Goal: Information Seeking & Learning: Learn about a topic

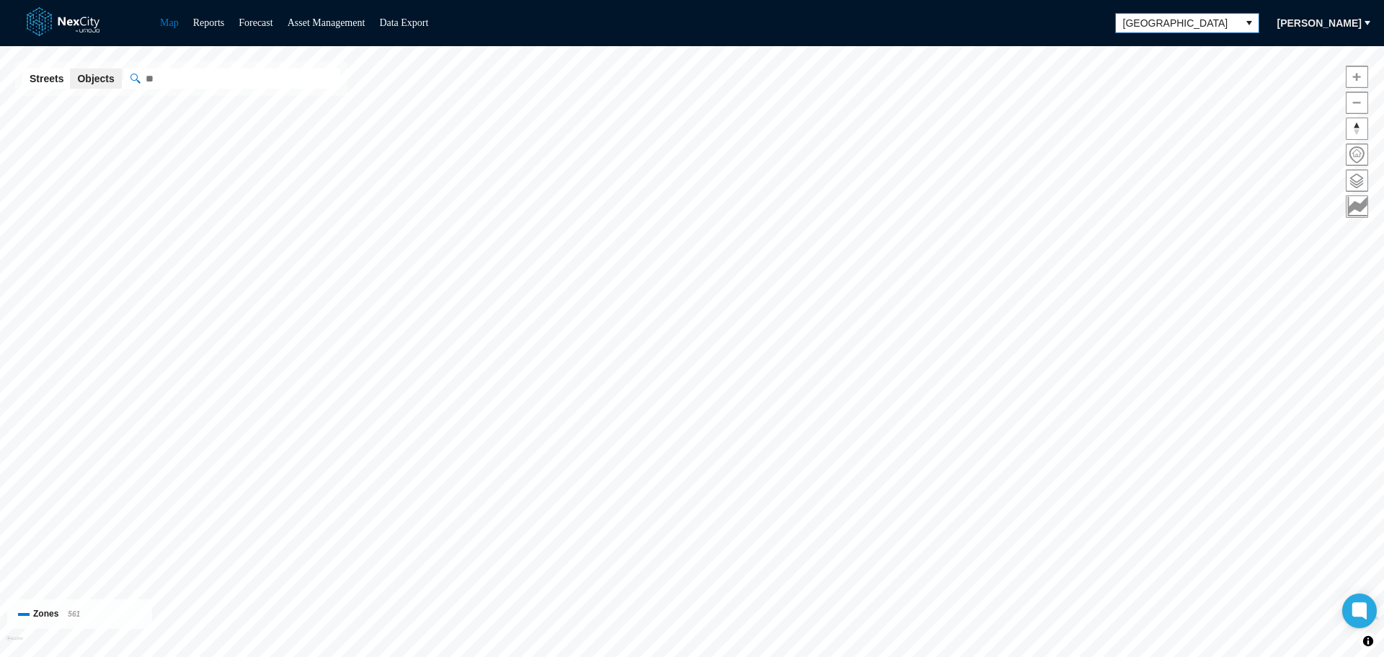
click at [1244, 17] on icon "select" at bounding box center [1250, 23] width 12 height 12
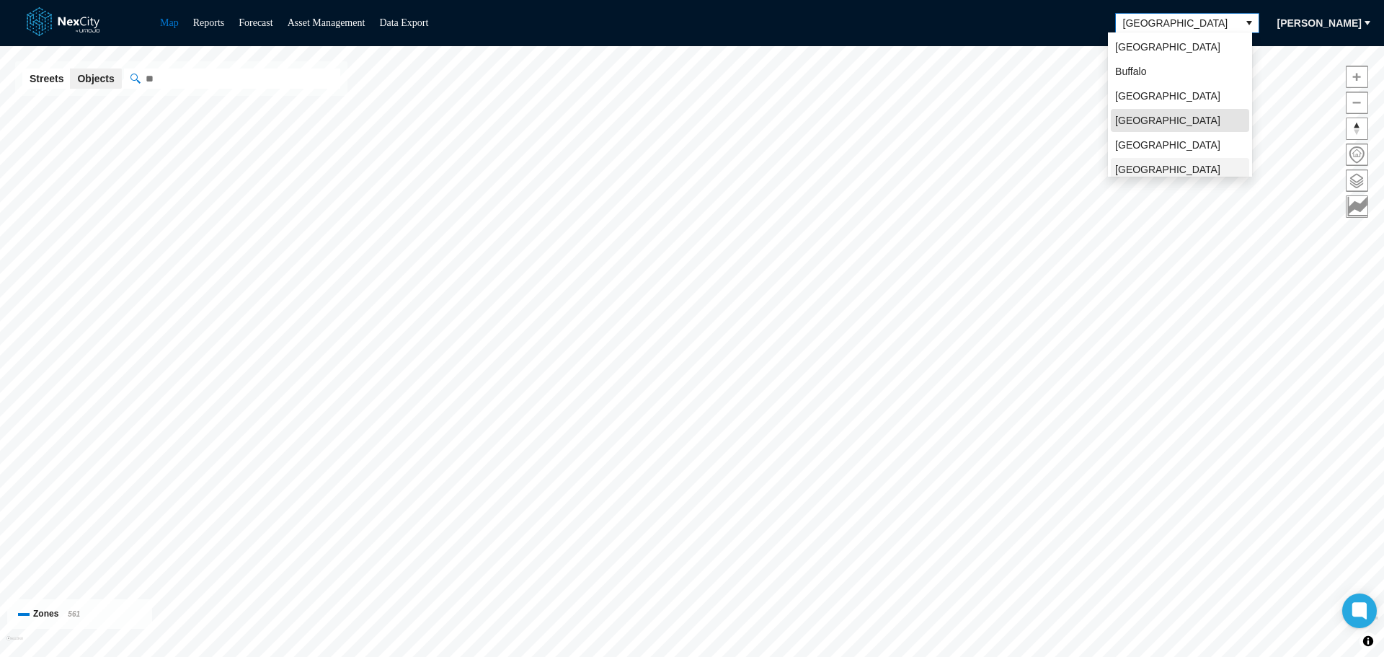
click at [1180, 167] on li "[GEOGRAPHIC_DATA][PERSON_NAME]" at bounding box center [1180, 176] width 138 height 37
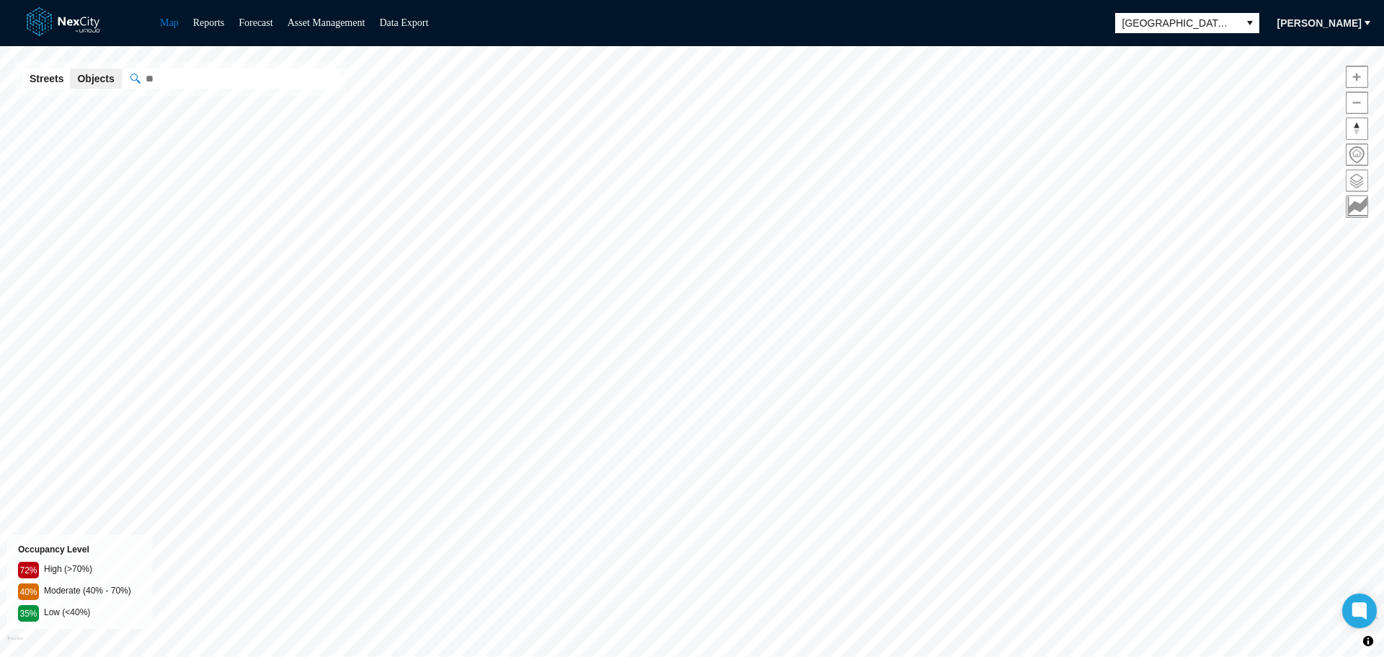
click at [1362, 176] on span at bounding box center [1357, 180] width 21 height 21
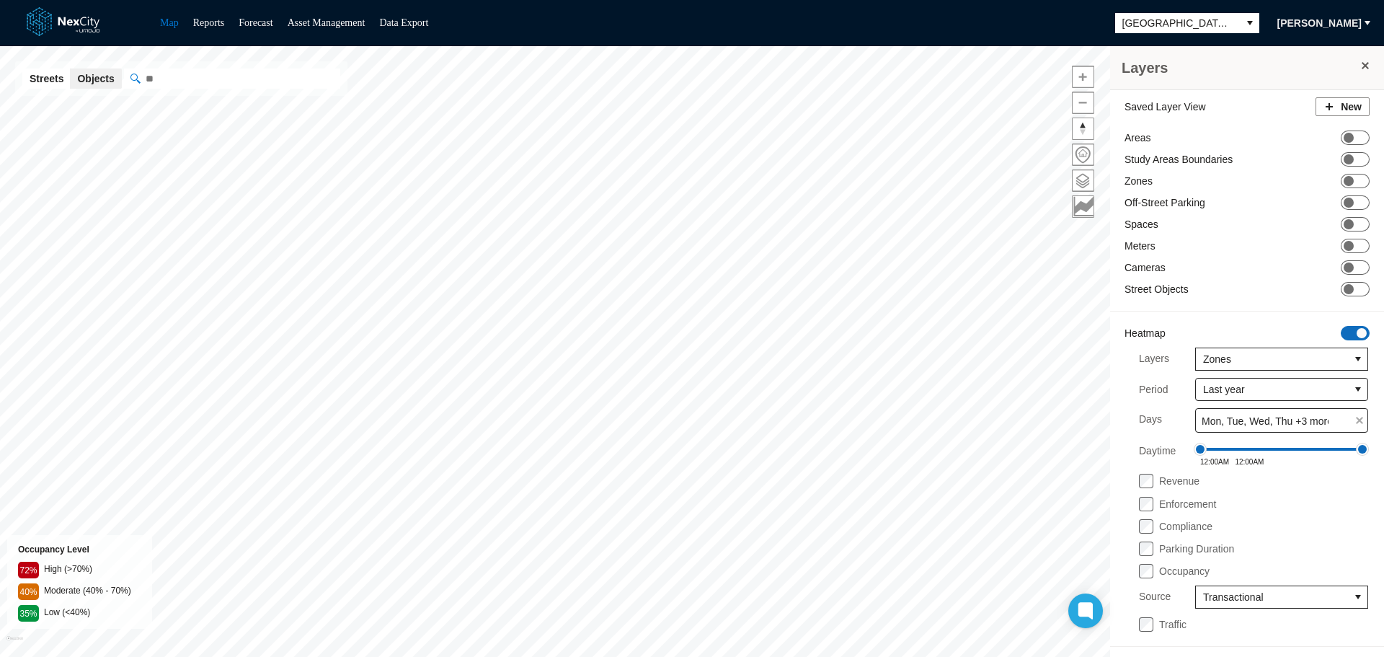
click at [1350, 333] on span "ON OFF" at bounding box center [1355, 333] width 29 height 14
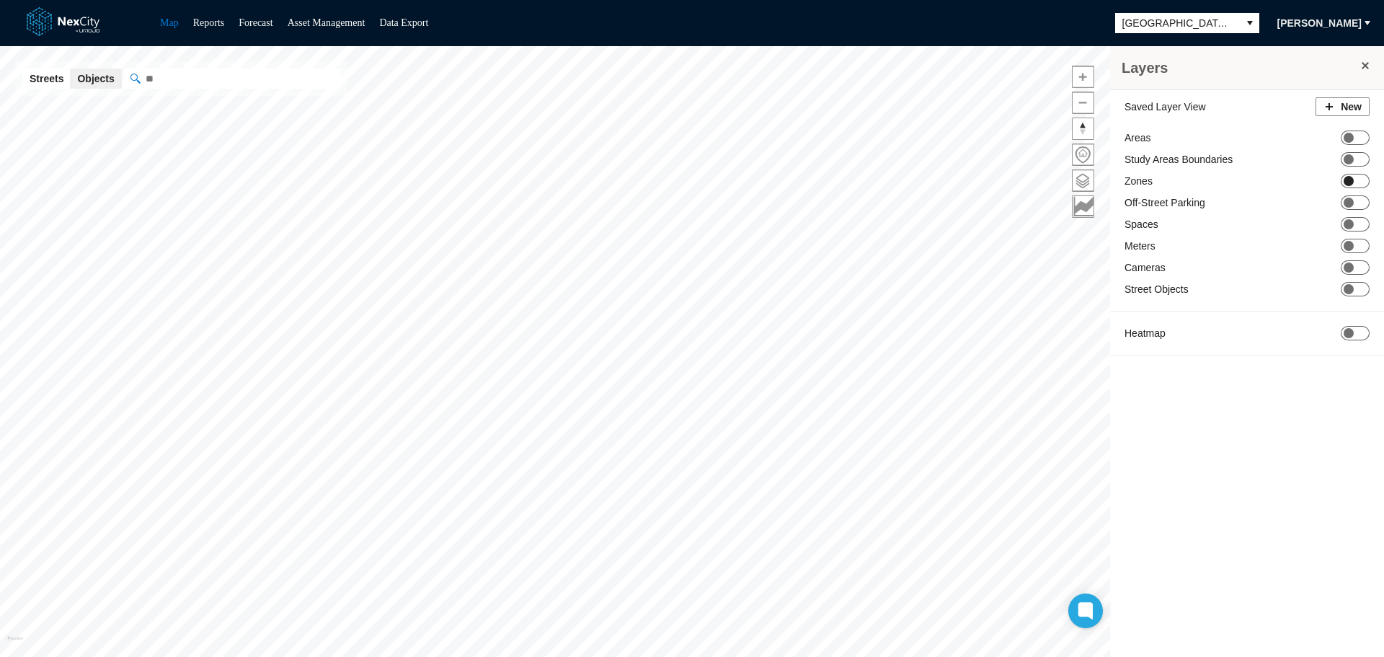
click at [1353, 181] on span at bounding box center [1349, 181] width 10 height 10
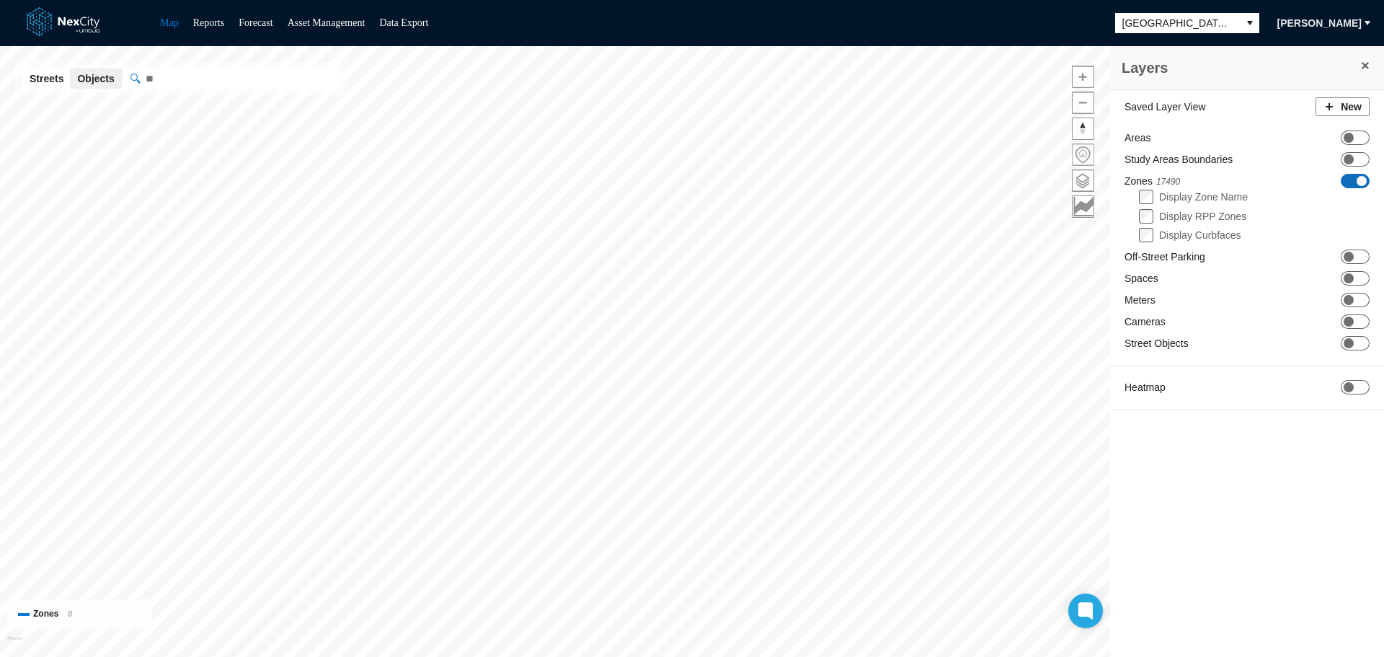
click at [1082, 154] on span at bounding box center [1083, 154] width 21 height 21
click at [222, 78] on input "" at bounding box center [304, 79] width 361 height 20
paste input "**********"
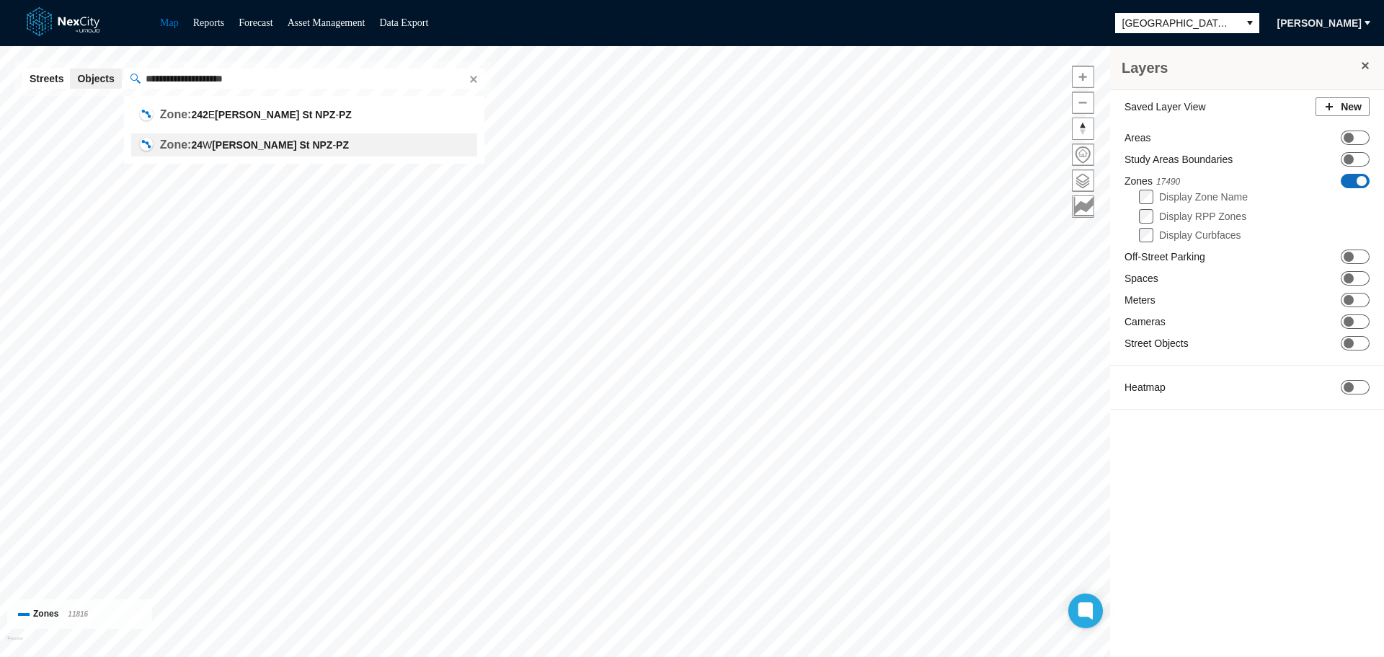
type input "**********"
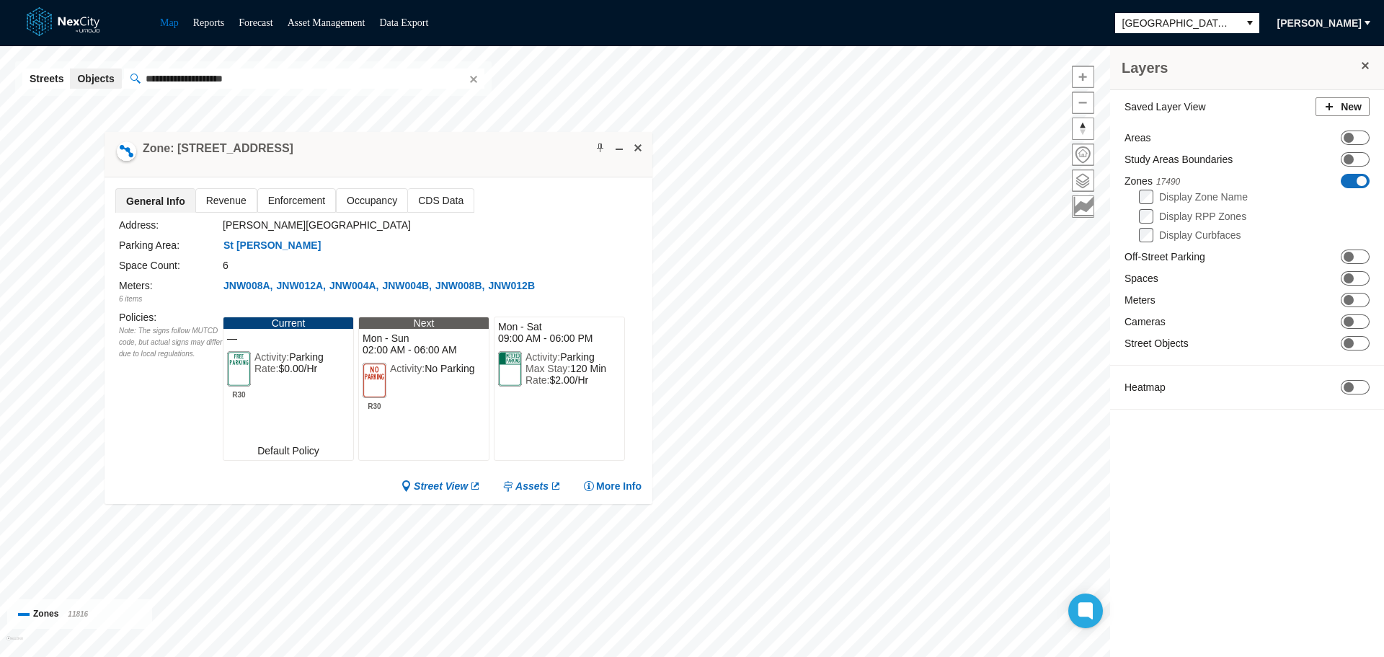
drag, startPoint x: 707, startPoint y: 355, endPoint x: 403, endPoint y: 141, distance: 372.5
click at [403, 141] on div "Zone: [STREET_ADDRESS]" at bounding box center [379, 154] width 548 height 45
click at [296, 197] on span "Enforcement" at bounding box center [296, 199] width 77 height 23
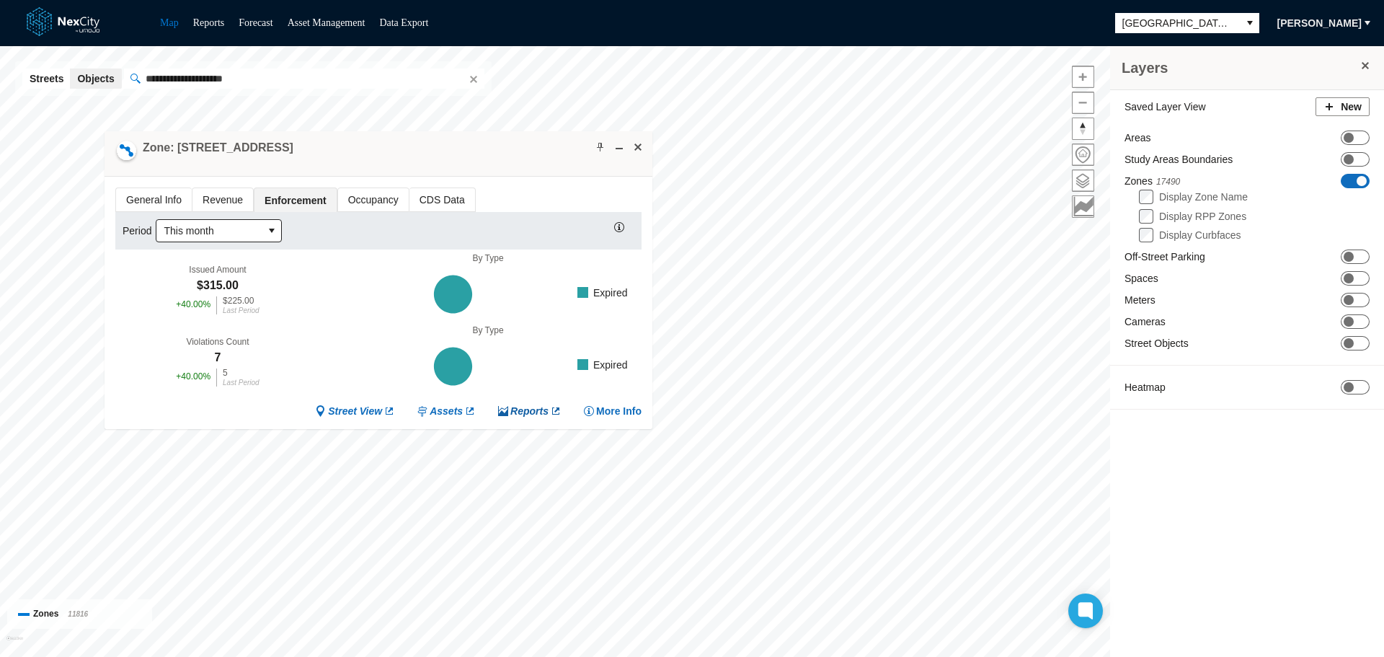
click at [534, 411] on span "Reports" at bounding box center [530, 412] width 38 height 14
click at [265, 231] on button "select" at bounding box center [271, 231] width 19 height 22
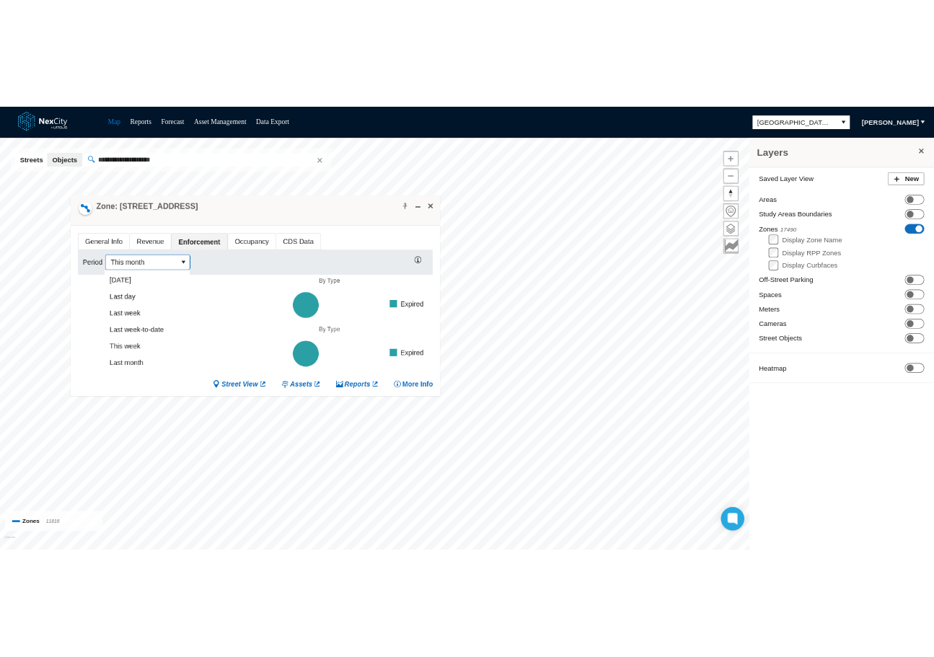
scroll to position [53, 0]
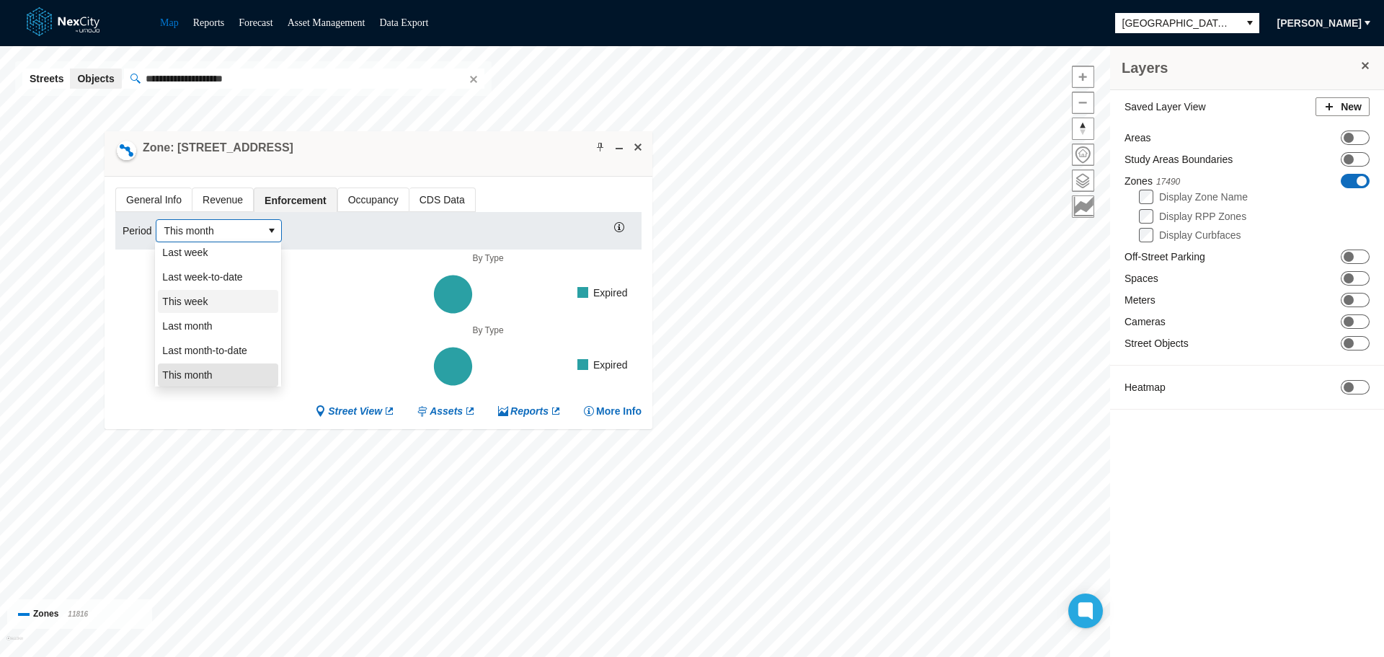
click at [220, 307] on li "This week" at bounding box center [218, 301] width 120 height 23
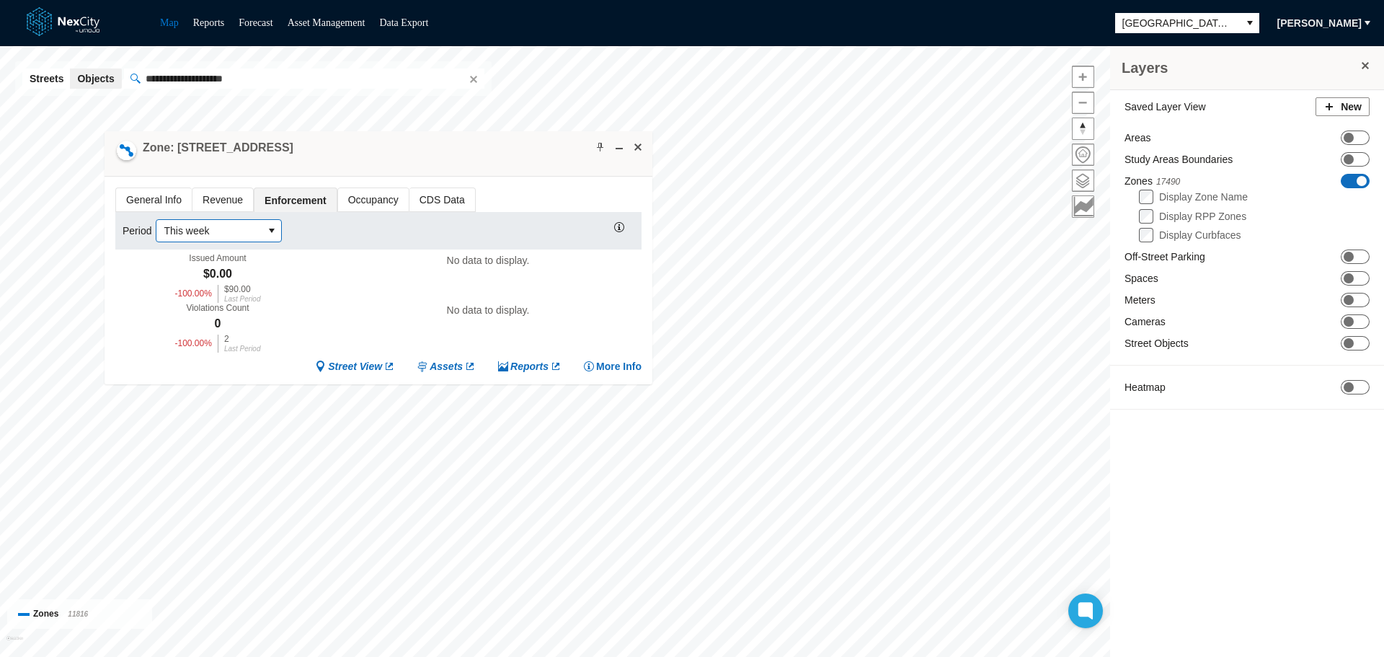
click at [262, 230] on span "This week" at bounding box center [209, 231] width 106 height 22
click at [201, 257] on li "[DATE]" at bounding box center [218, 256] width 120 height 23
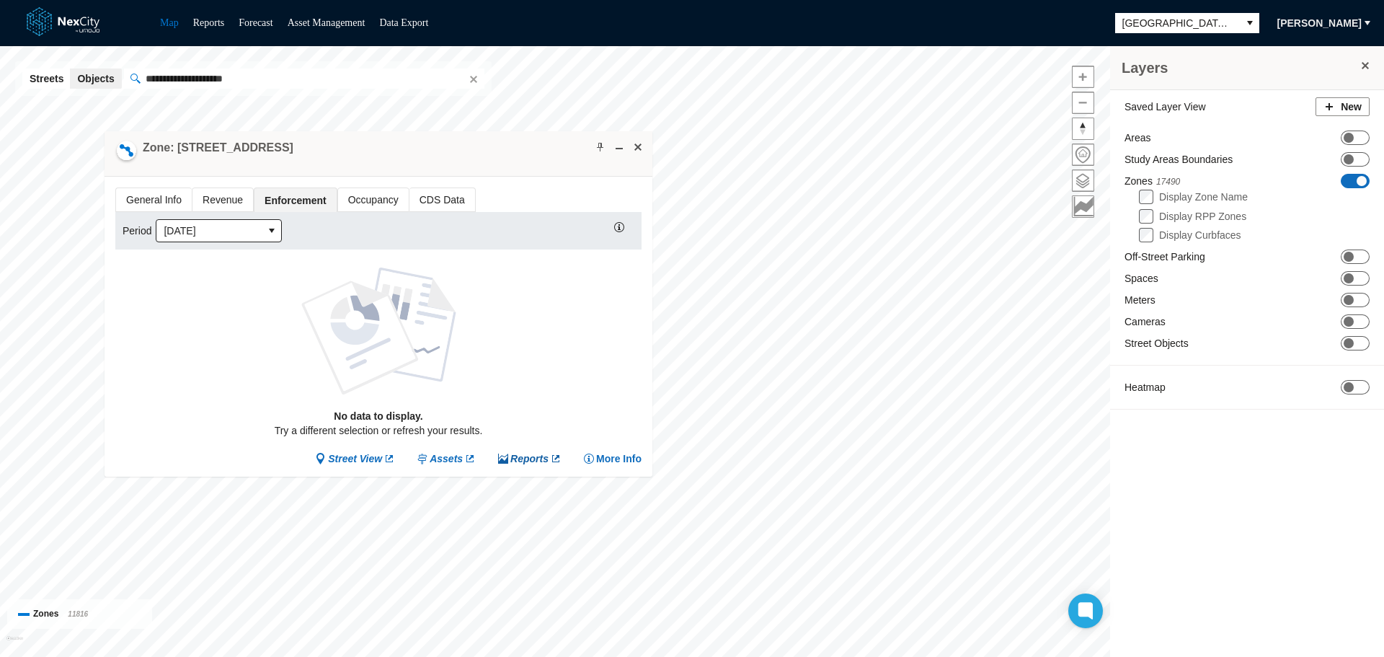
click at [530, 461] on span "Reports" at bounding box center [530, 459] width 38 height 14
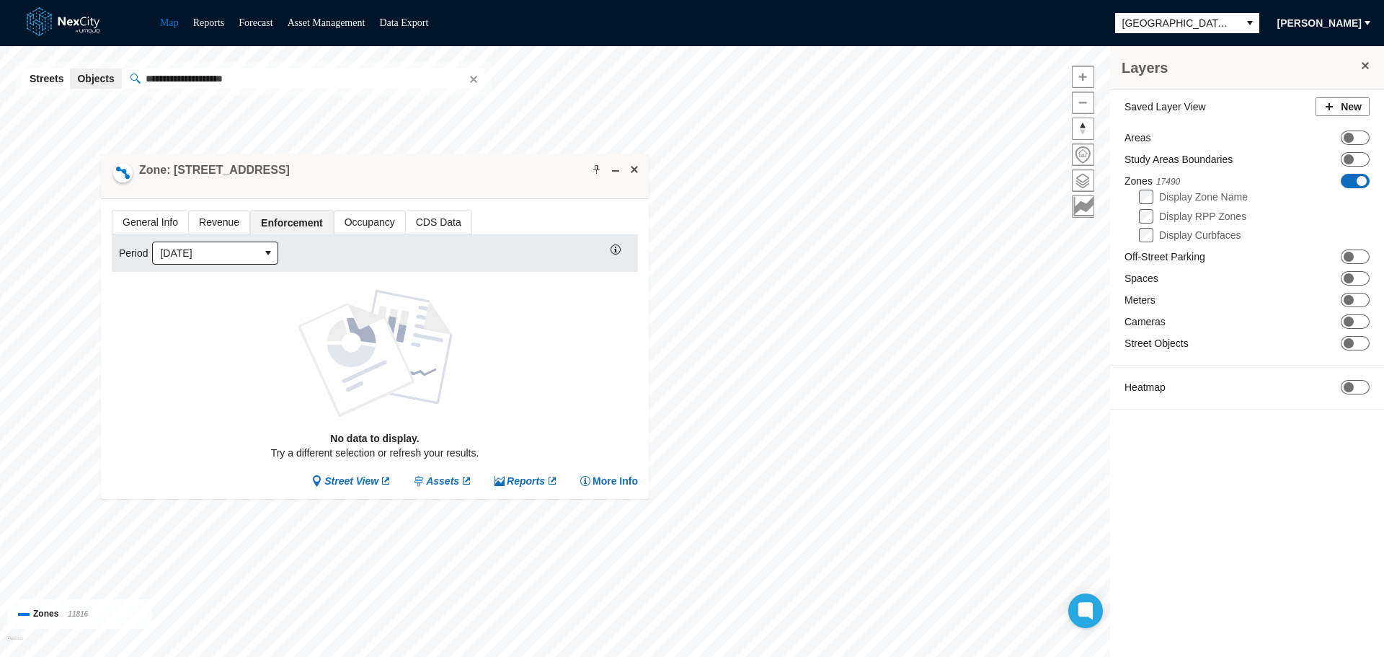
drag, startPoint x: 444, startPoint y: 160, endPoint x: 440, endPoint y: 183, distance: 23.5
click at [440, 183] on div "Zone: [STREET_ADDRESS]" at bounding box center [375, 176] width 548 height 45
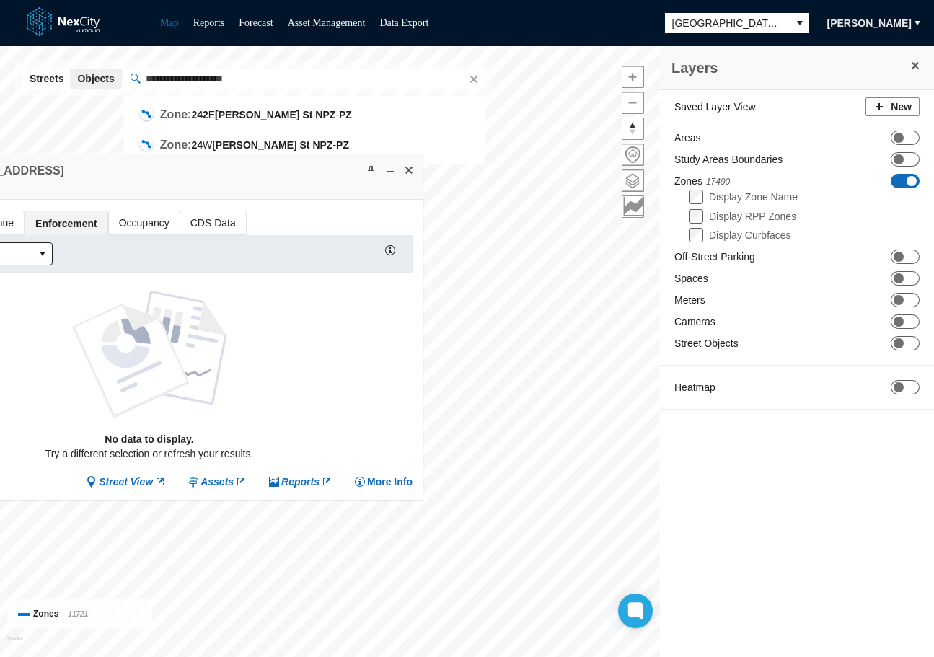
drag, startPoint x: 260, startPoint y: 79, endPoint x: 117, endPoint y: 72, distance: 143.6
click at [117, 72] on div "**********" at bounding box center [253, 78] width 477 height 35
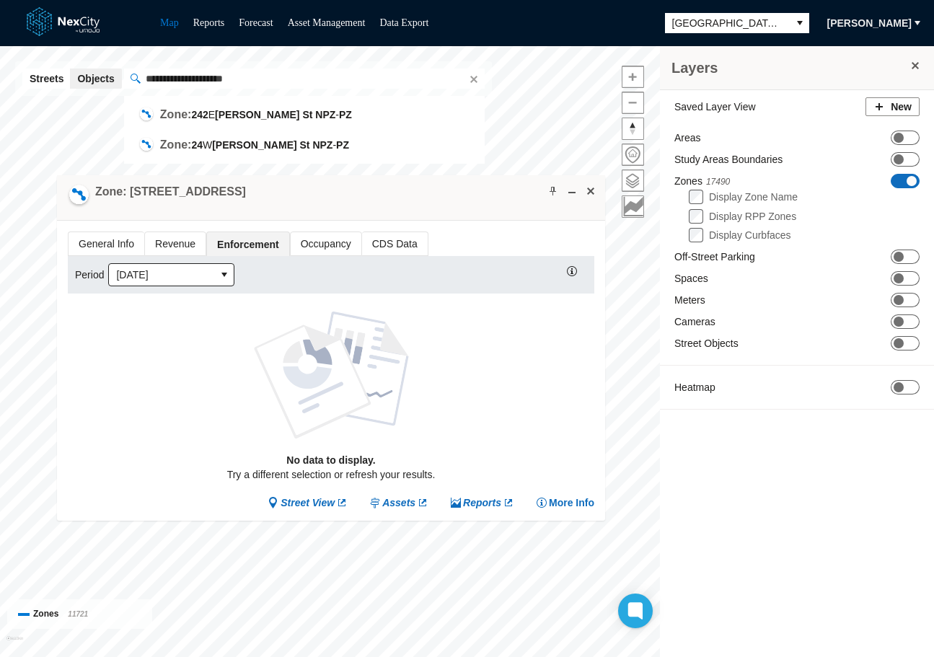
drag, startPoint x: 187, startPoint y: 177, endPoint x: 366, endPoint y: 198, distance: 180.0
click at [366, 198] on div "Zone: [STREET_ADDRESS]" at bounding box center [331, 197] width 548 height 45
click at [311, 78] on input "**********" at bounding box center [304, 79] width 361 height 20
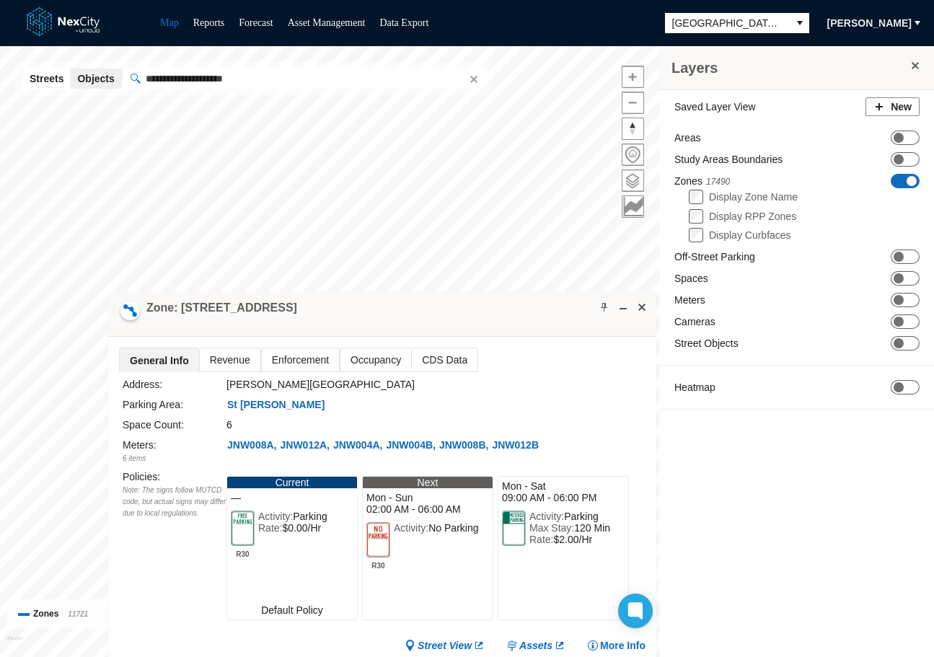
drag, startPoint x: 473, startPoint y: 380, endPoint x: 371, endPoint y: 249, distance: 166.4
click at [367, 291] on div "Zone: [STREET_ADDRESS]" at bounding box center [382, 313] width 548 height 45
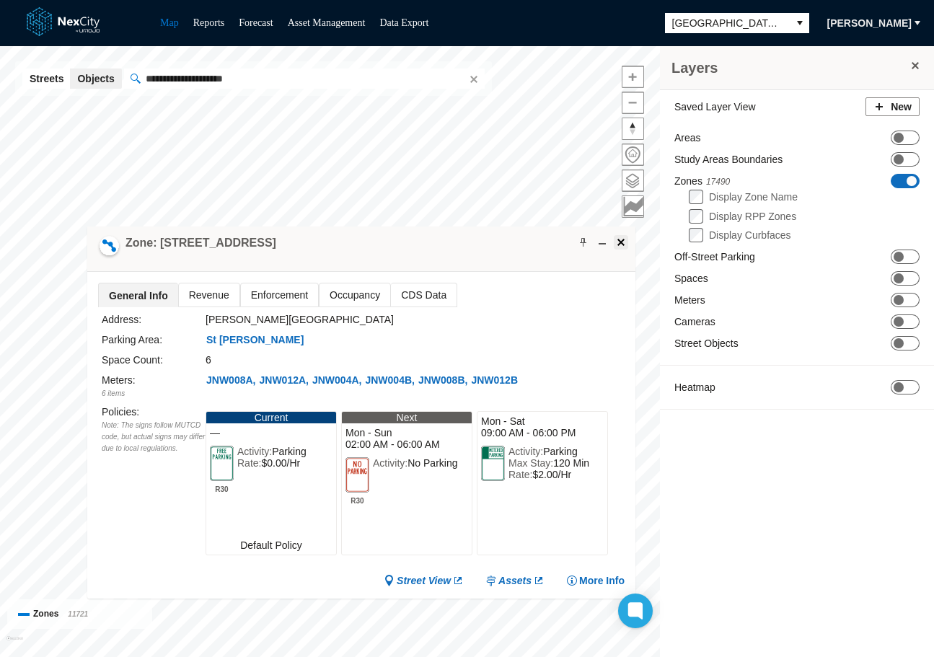
click at [617, 244] on span at bounding box center [621, 243] width 12 height 12
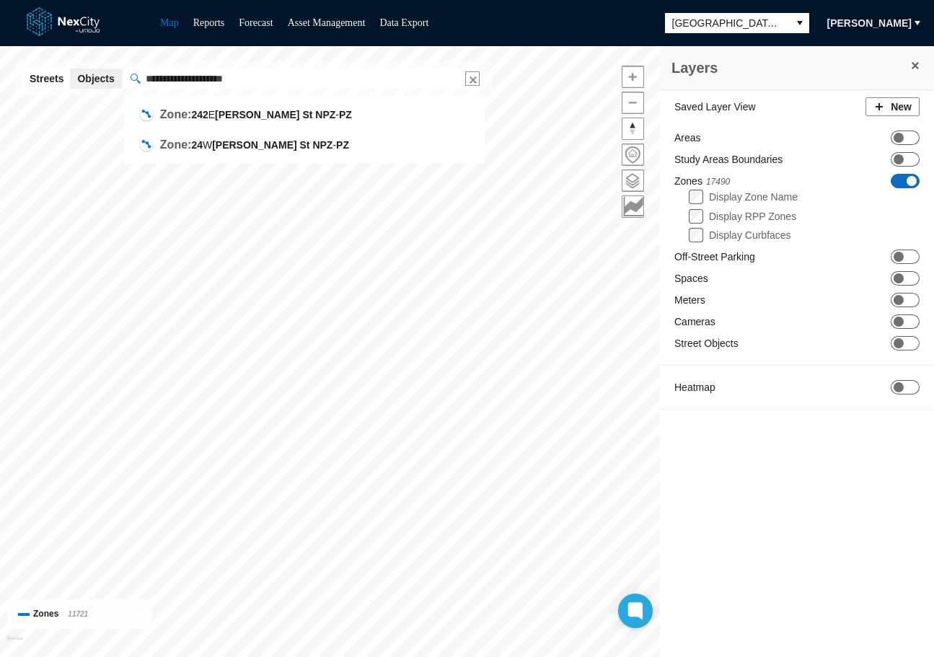
click at [465, 79] on button "Clear" at bounding box center [472, 78] width 14 height 14
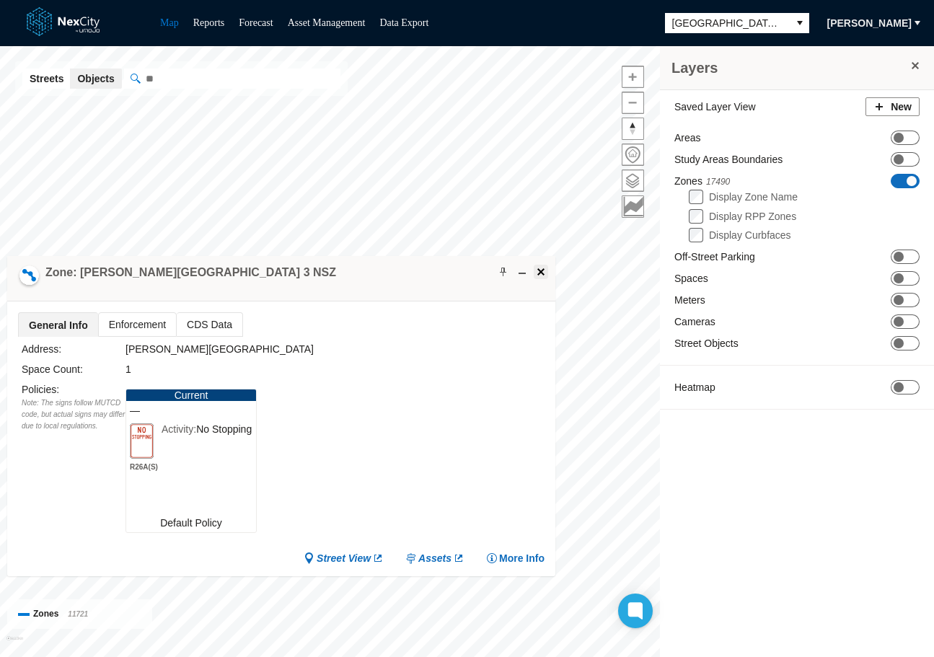
click at [539, 273] on span at bounding box center [541, 272] width 12 height 12
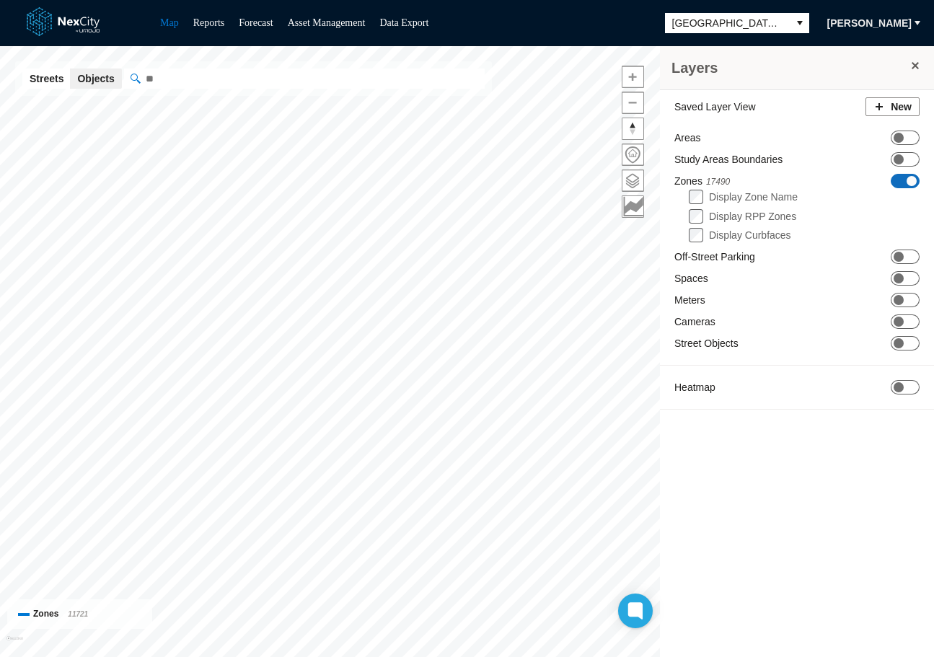
click at [277, 82] on input "" at bounding box center [304, 79] width 361 height 20
paste input "**********"
click at [306, 76] on input "**********" at bounding box center [304, 79] width 361 height 20
type input "**********"
drag, startPoint x: 466, startPoint y: 81, endPoint x: 421, endPoint y: 79, distance: 44.7
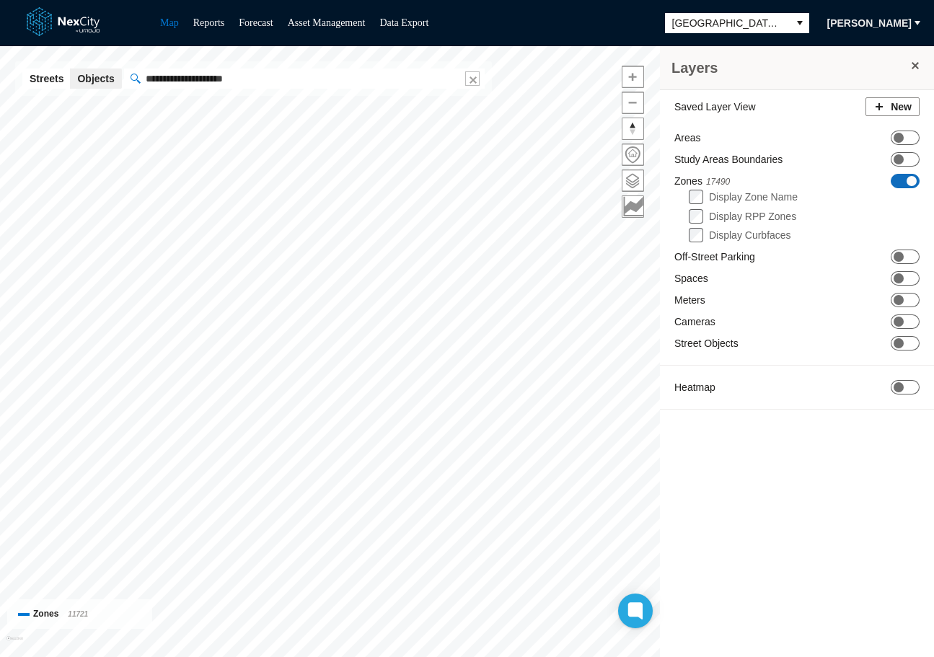
click at [466, 81] on button "Clear" at bounding box center [472, 78] width 14 height 14
click at [260, 79] on input "" at bounding box center [304, 79] width 361 height 20
paste input "**********"
type input "**********"
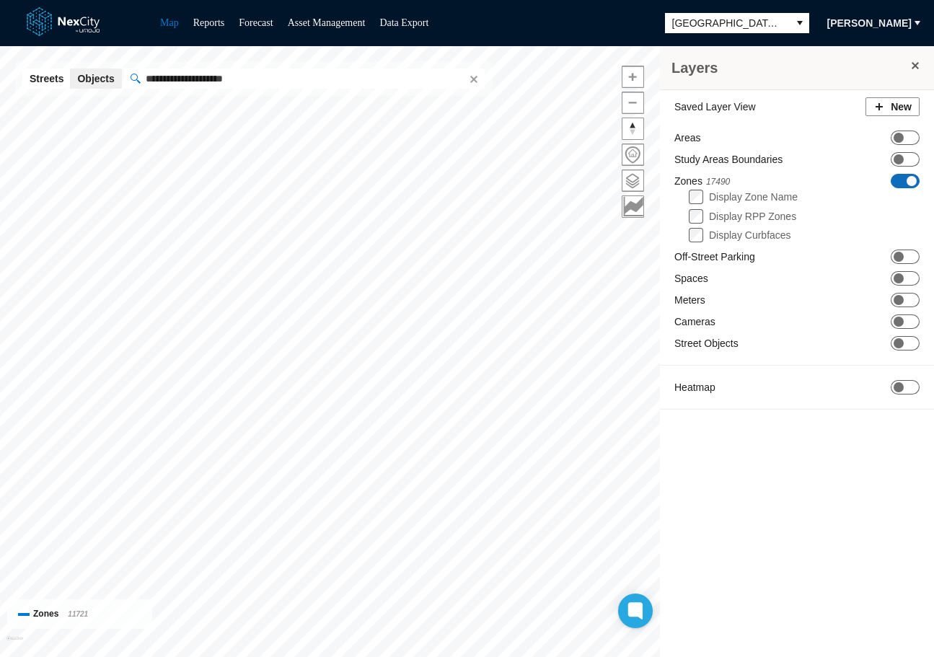
click at [260, 79] on input "**********" at bounding box center [304, 79] width 361 height 20
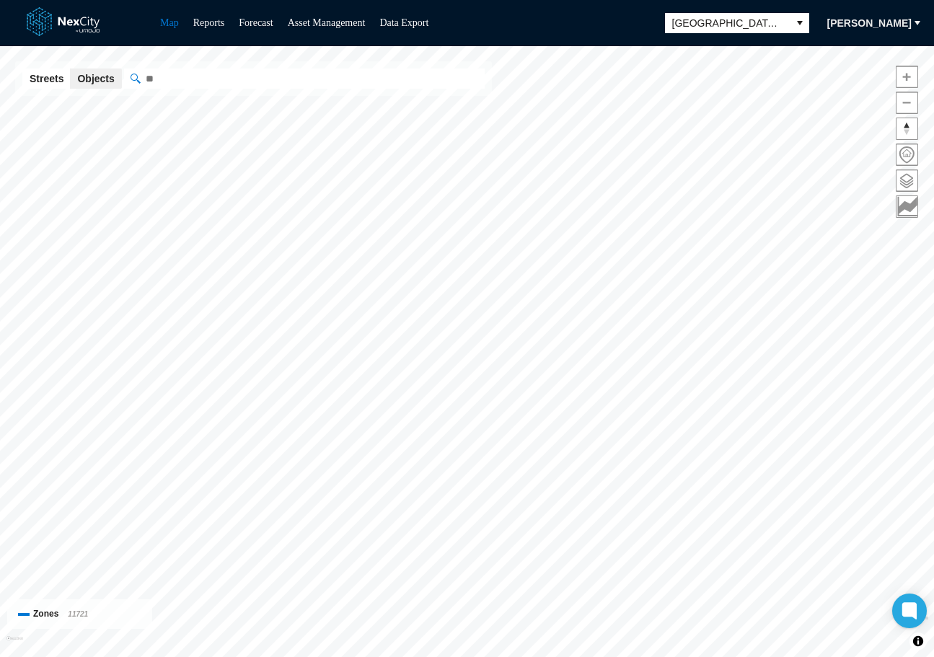
click at [184, 79] on input "" at bounding box center [304, 79] width 361 height 20
paste input "**********"
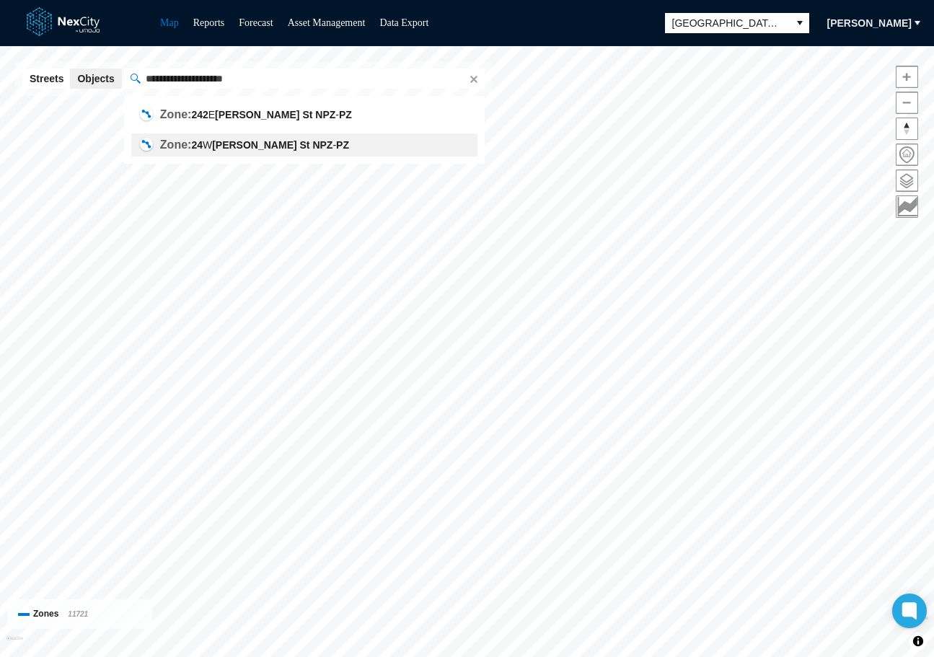
type input "**********"
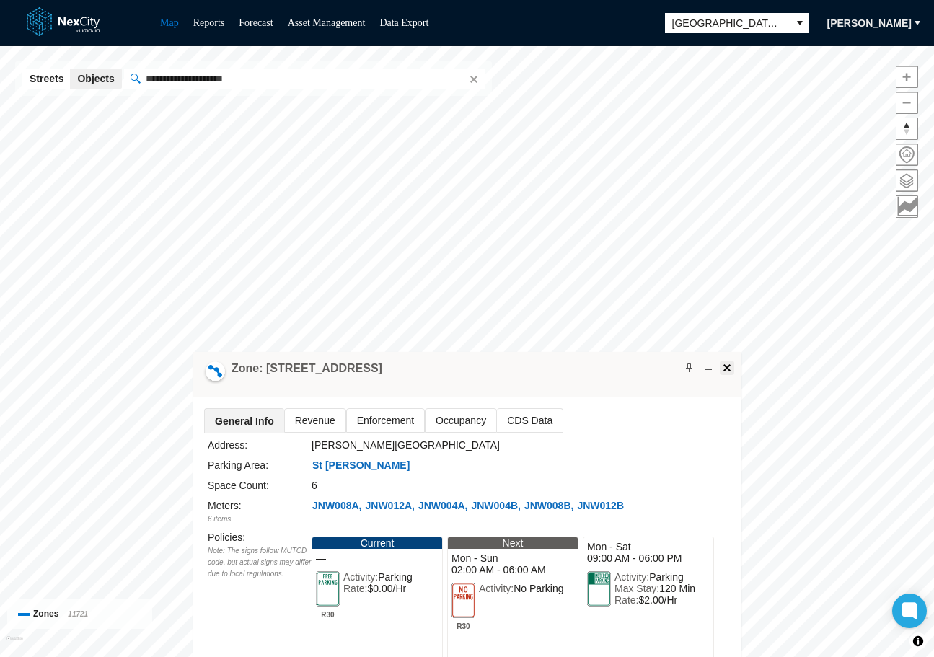
click at [726, 366] on span at bounding box center [727, 368] width 12 height 12
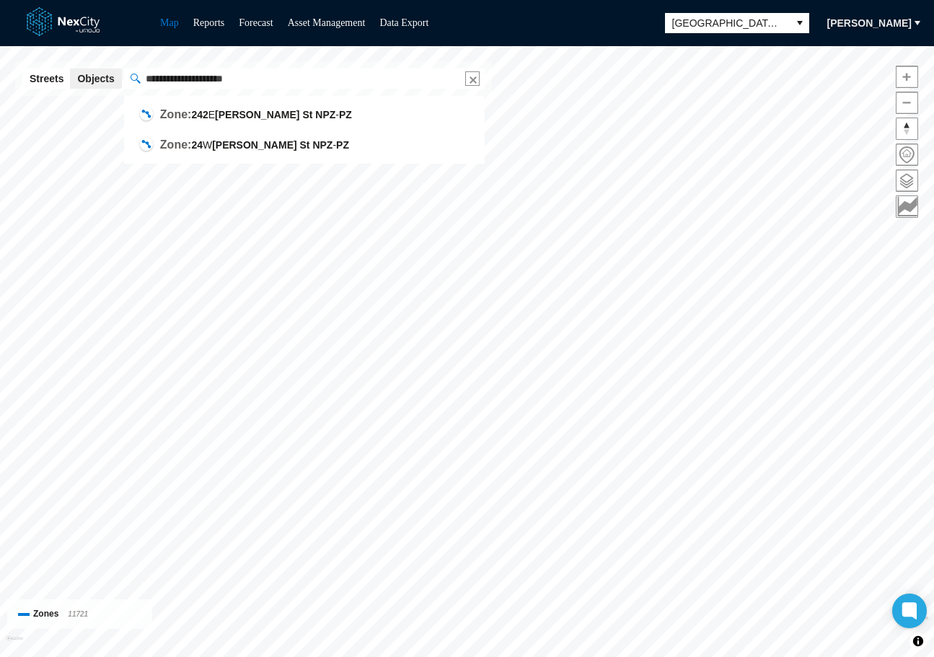
click at [465, 79] on button "Clear" at bounding box center [472, 78] width 14 height 14
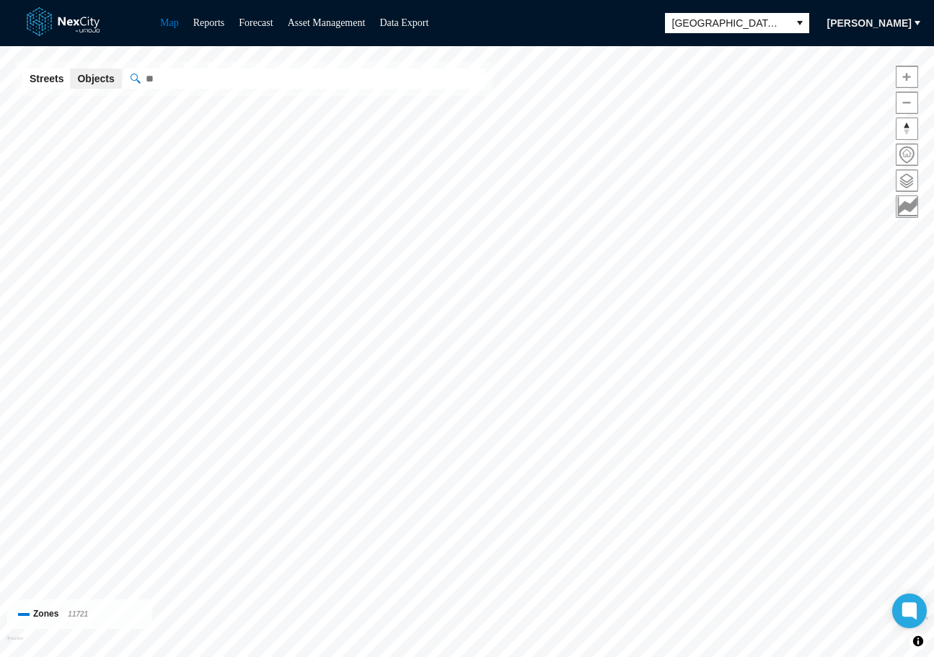
click at [296, 84] on input "" at bounding box center [304, 79] width 361 height 20
paste input "**********"
type input "**********"
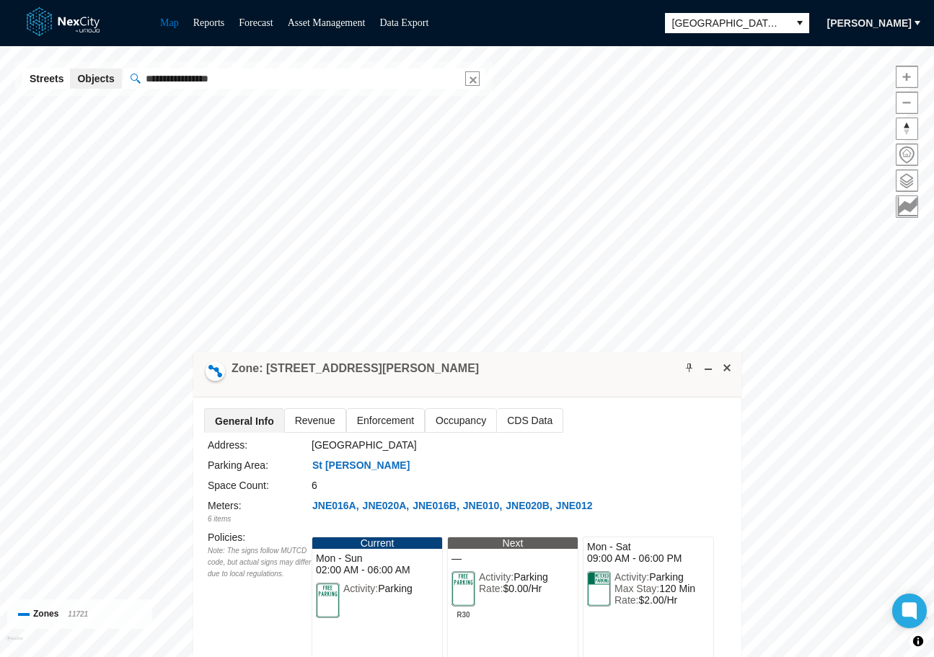
click at [470, 79] on button "Clear" at bounding box center [472, 78] width 14 height 14
click at [346, 84] on input "" at bounding box center [304, 79] width 361 height 20
paste input "**********"
type input "**********"
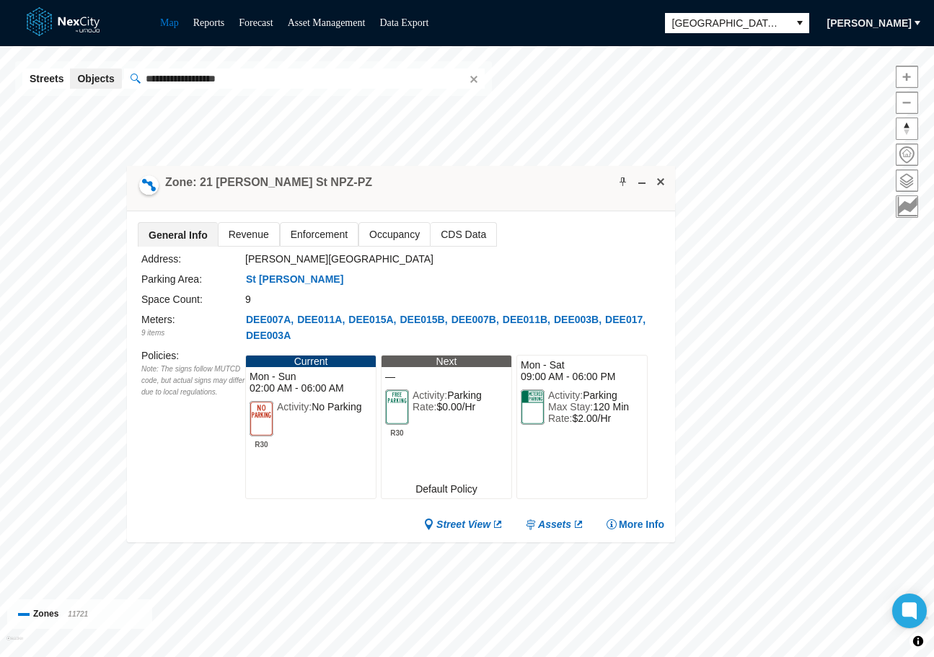
drag, startPoint x: 523, startPoint y: 380, endPoint x: 419, endPoint y: 117, distance: 283.2
click at [419, 166] on div "Zone: 21 Devine St NPZ-PZ" at bounding box center [401, 188] width 548 height 45
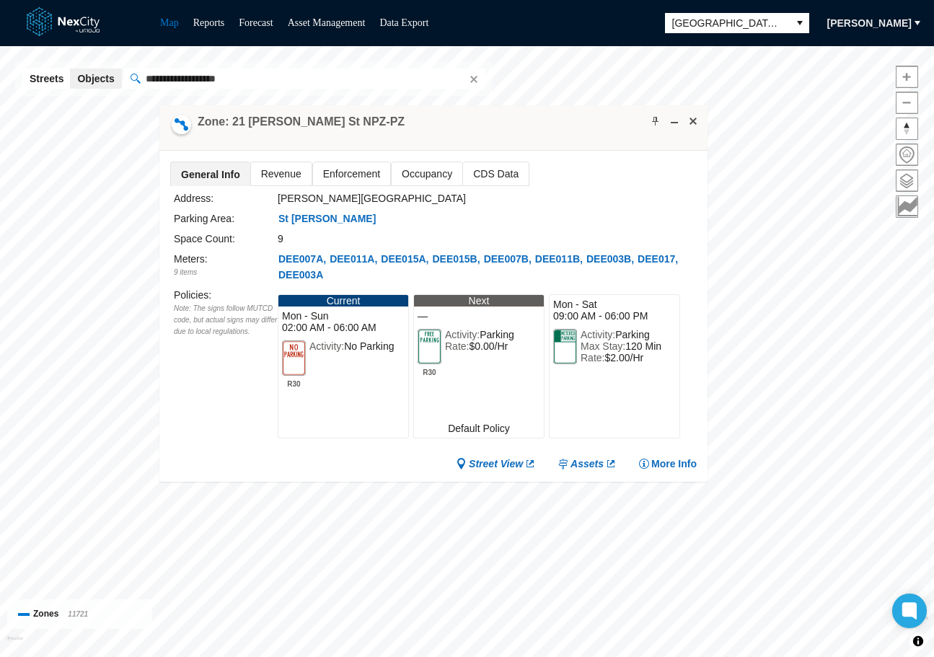
click at [933, 517] on html "Map Reports Forecast Asset Management Data Export San Jose Tamara Dobrenkova Sa…" at bounding box center [467, 328] width 934 height 657
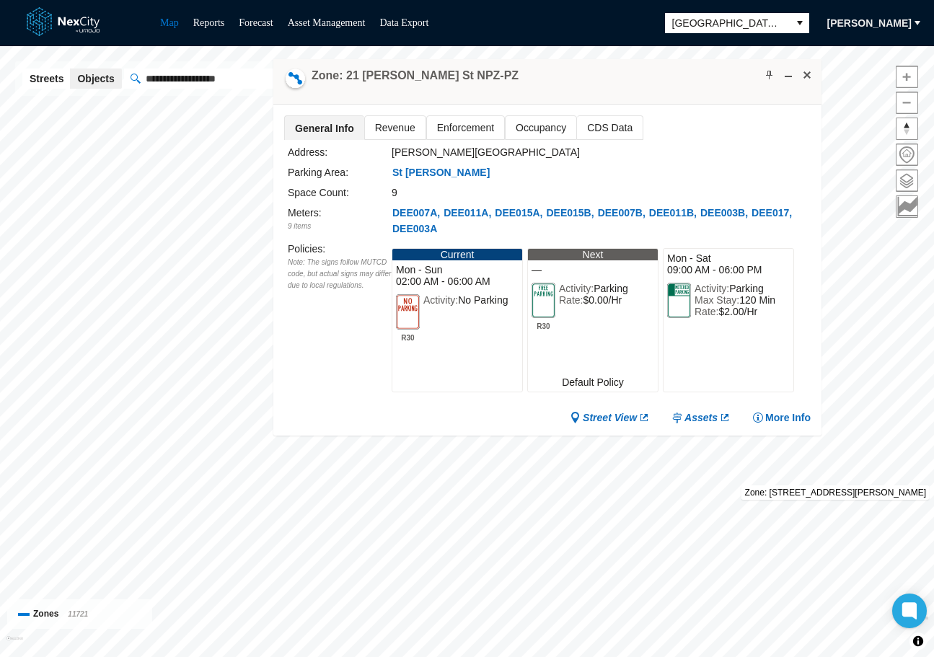
click at [933, 485] on html "Map Reports Forecast Asset Management Data Export San Jose Tamara Dobrenkova Sa…" at bounding box center [467, 328] width 934 height 657
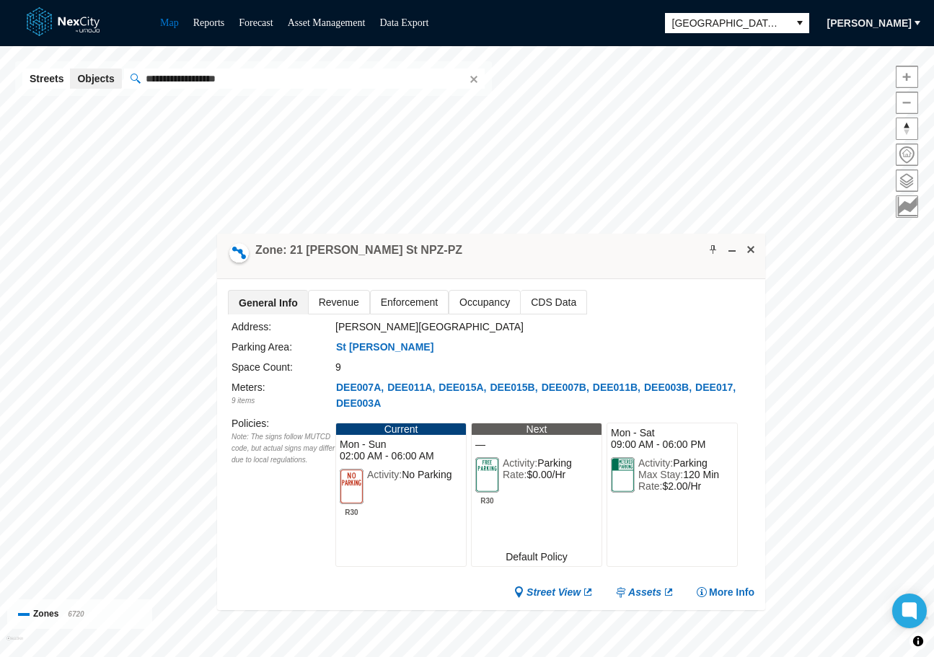
drag, startPoint x: 634, startPoint y: 182, endPoint x: 495, endPoint y: 270, distance: 164.0
click at [498, 278] on div "Zone: 21 Devine St NPZ-PZ" at bounding box center [491, 256] width 548 height 45
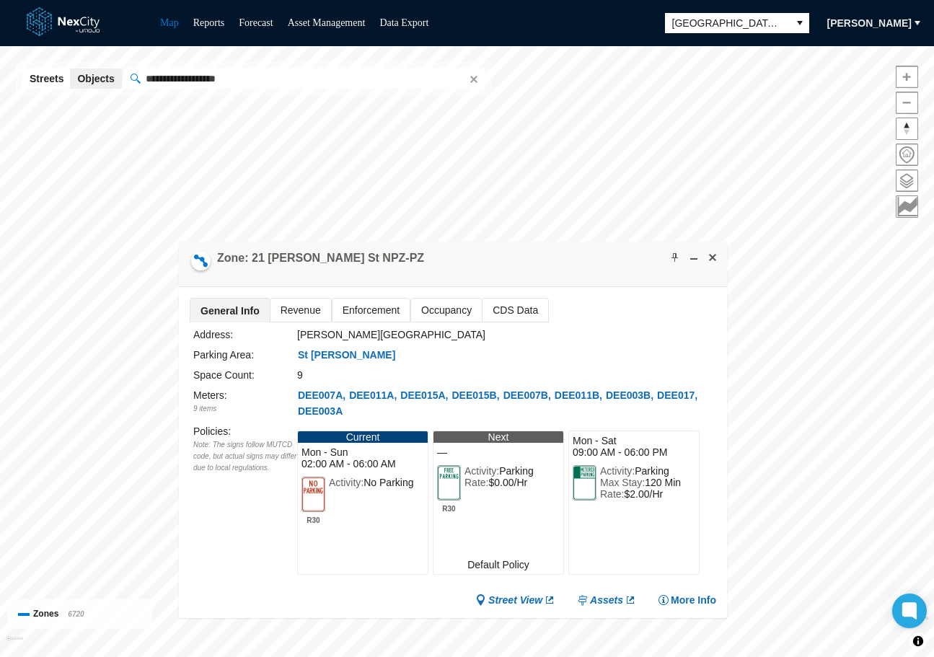
click at [421, 307] on span "Occupancy" at bounding box center [446, 310] width 71 height 23
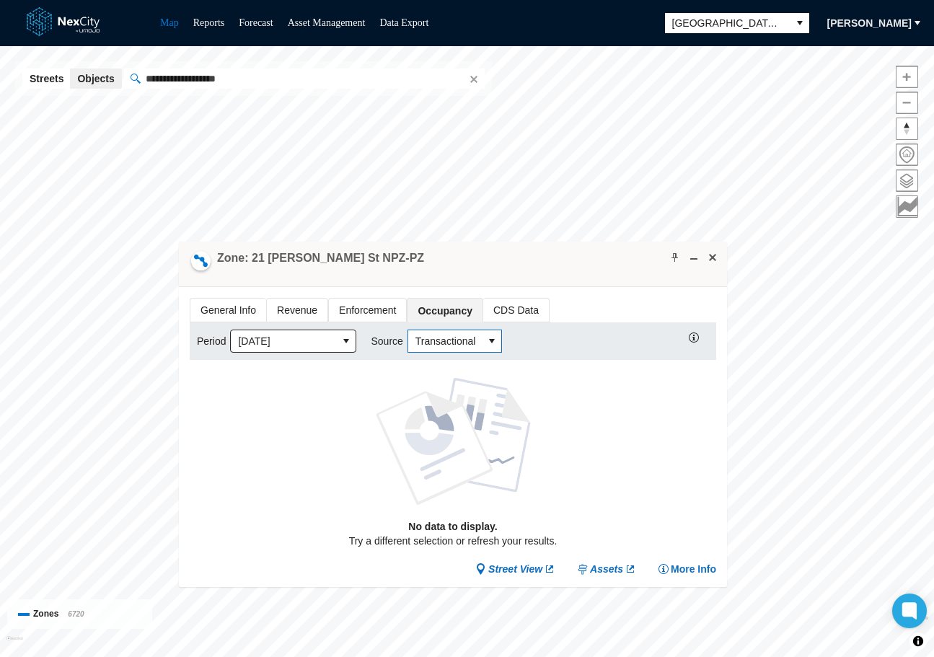
click at [480, 346] on span "Transactional" at bounding box center [454, 341] width 95 height 23
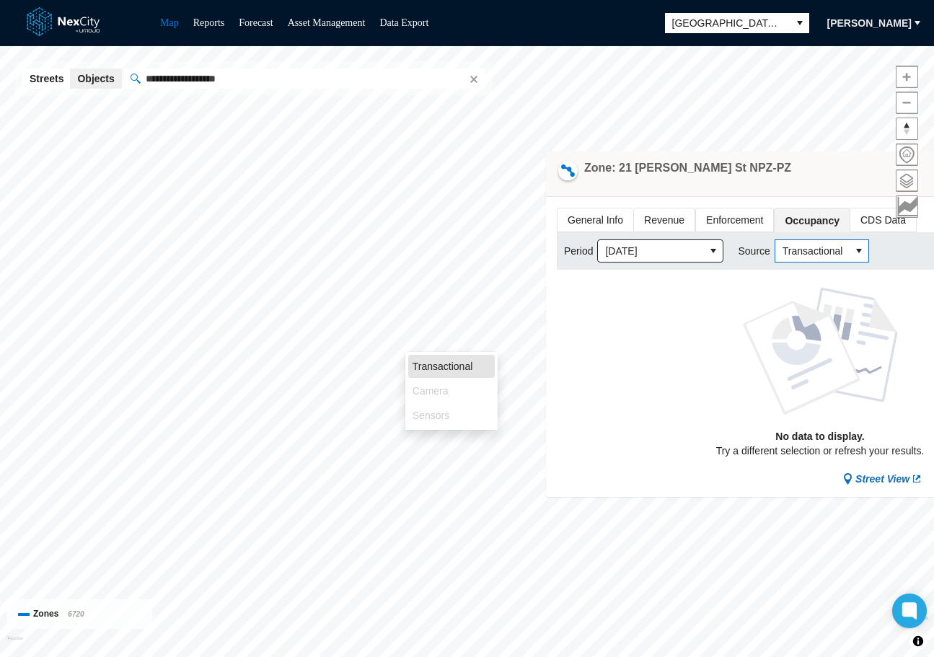
drag, startPoint x: 561, startPoint y: 268, endPoint x: 926, endPoint y: 180, distance: 375.3
click at [926, 180] on div "Zone: 21 Devine St NPZ-PZ" at bounding box center [820, 173] width 548 height 45
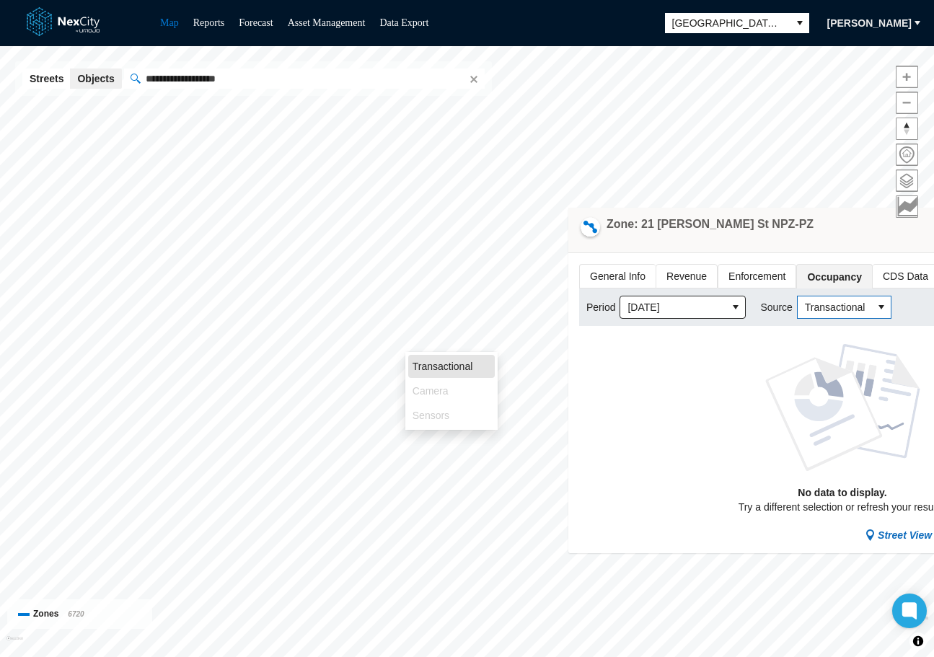
drag, startPoint x: 779, startPoint y: 174, endPoint x: 802, endPoint y: 231, distance: 60.5
click at [802, 231] on div "Zone: 21 Devine St NPZ-PZ" at bounding box center [842, 230] width 548 height 45
click at [447, 392] on ul "Transactional Camera Sensors" at bounding box center [451, 391] width 92 height 78
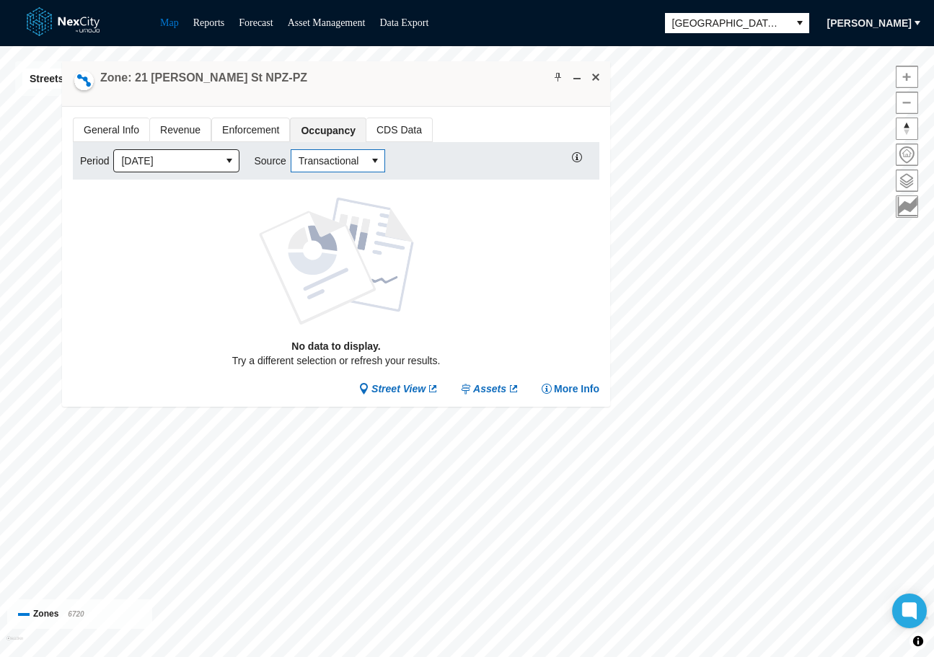
drag, startPoint x: 808, startPoint y: 228, endPoint x: 248, endPoint y: 51, distance: 587.4
click at [248, 61] on div "Zone: 21 Devine St NPZ-PZ" at bounding box center [336, 83] width 548 height 45
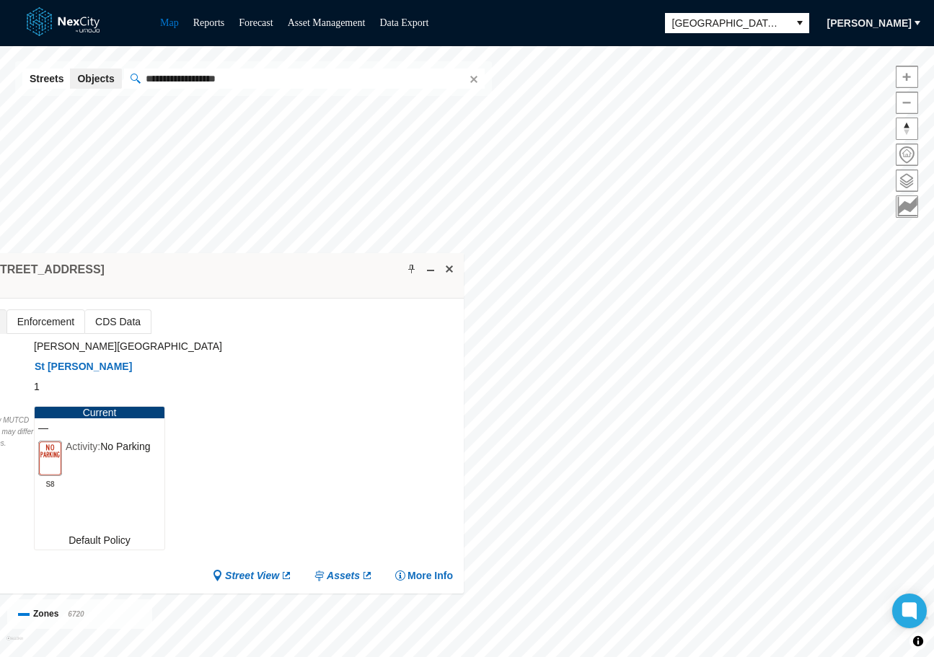
drag, startPoint x: 492, startPoint y: 302, endPoint x: 208, endPoint y: 280, distance: 284.2
click at [208, 280] on div "Zone: 48 W Julian St NPZ" at bounding box center [190, 275] width 548 height 45
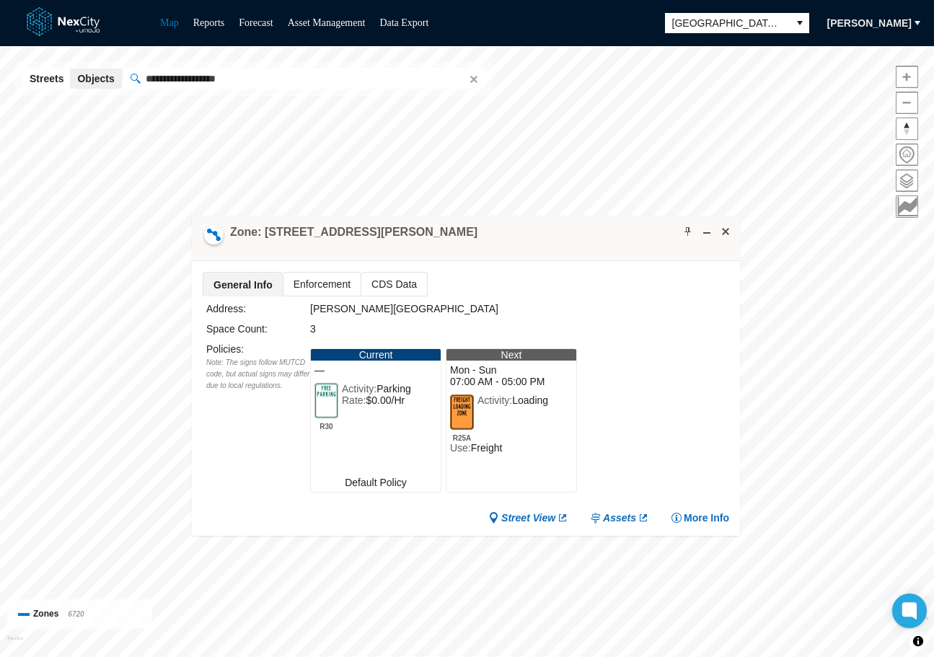
click at [720, 344] on div "San Jose KPI overview Reports 0 On-Street parking zones | 0 Off-Street parking …" at bounding box center [467, 351] width 934 height 611
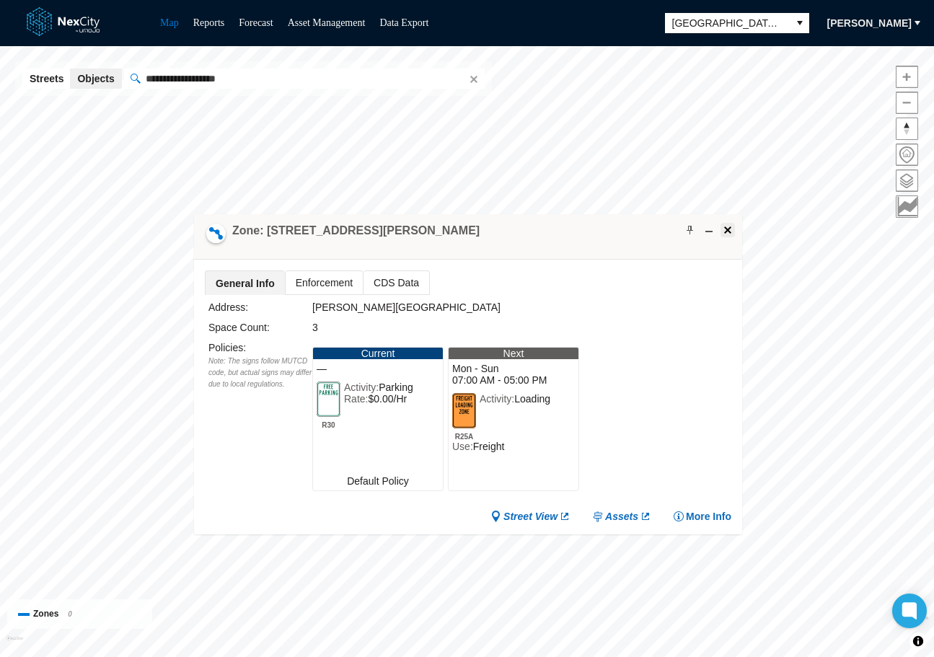
click at [723, 229] on span at bounding box center [728, 230] width 12 height 12
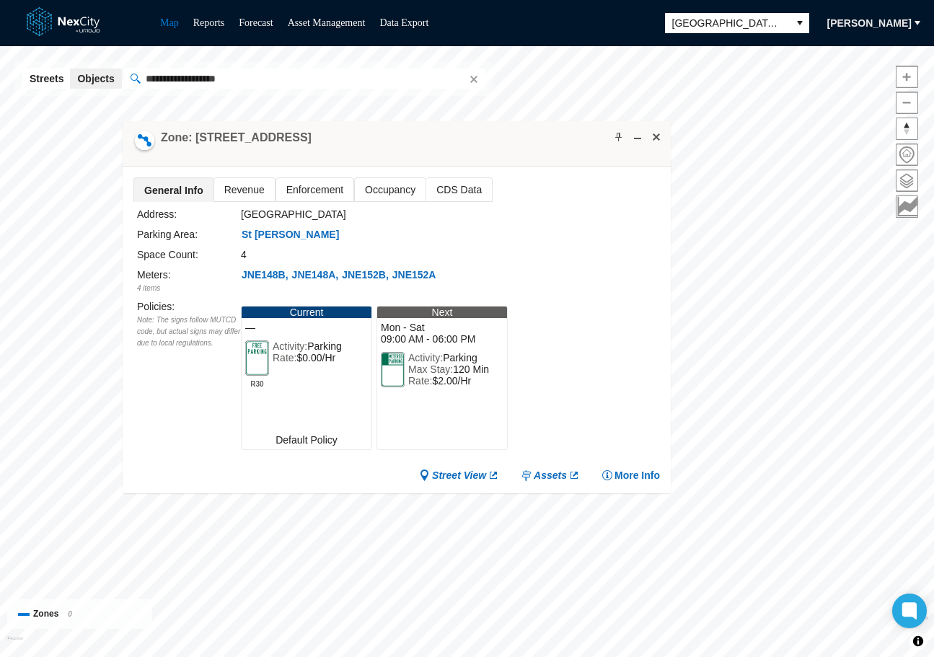
click at [389, 191] on span "Occupancy" at bounding box center [390, 189] width 71 height 23
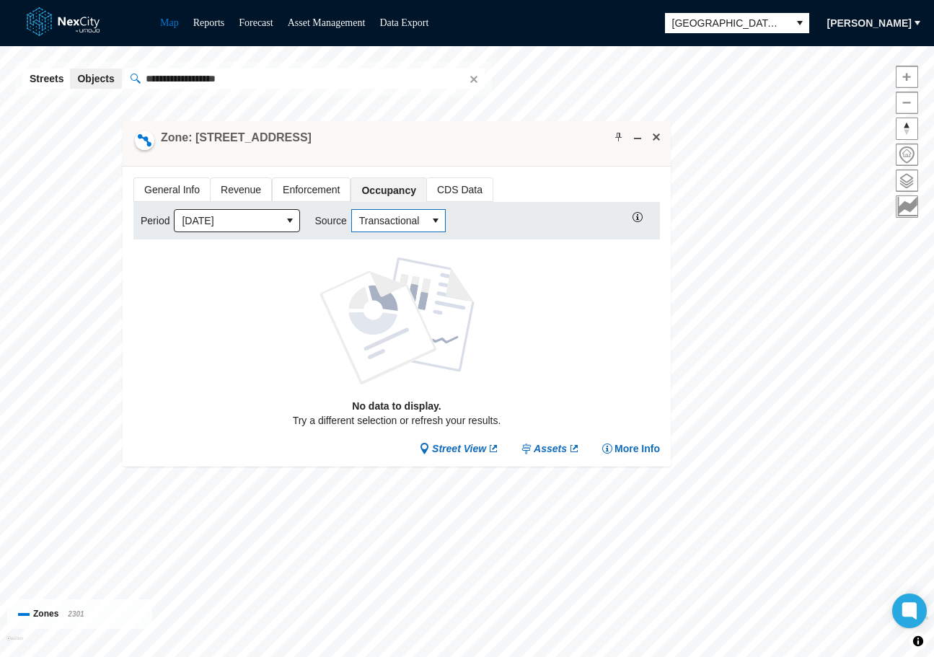
click at [430, 225] on icon "select" at bounding box center [436, 221] width 12 height 12
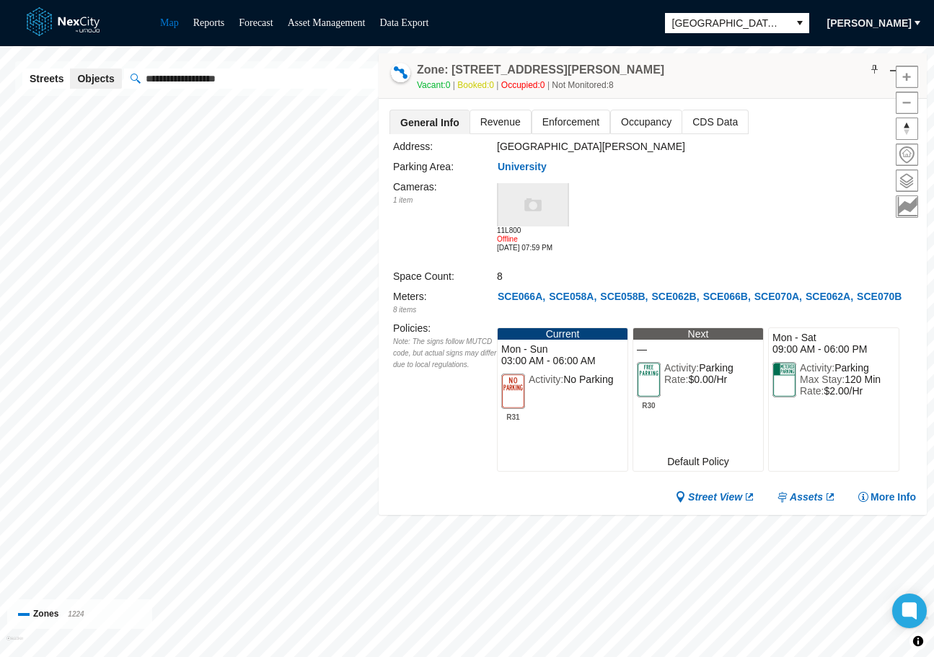
click at [635, 124] on span "Occupancy" at bounding box center [646, 121] width 71 height 23
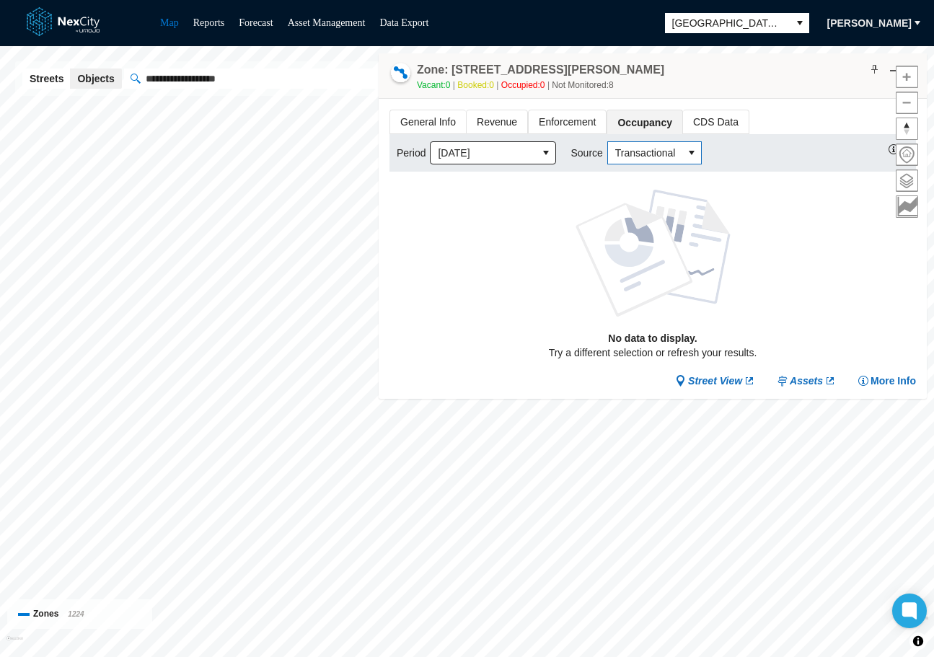
click at [682, 155] on button "select" at bounding box center [691, 153] width 19 height 22
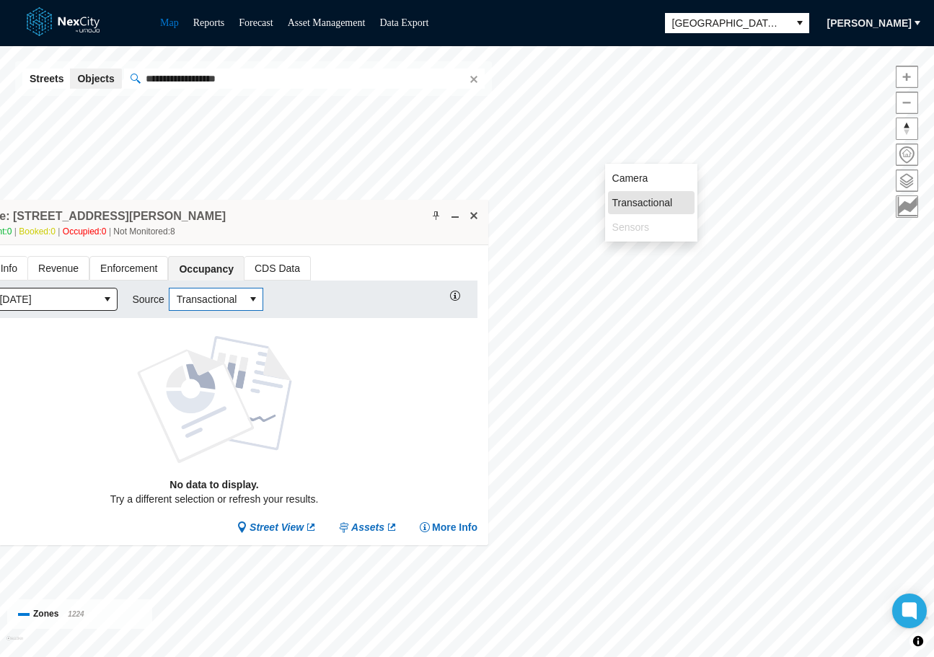
drag, startPoint x: 763, startPoint y: 79, endPoint x: 324, endPoint y: 225, distance: 462.2
click at [324, 225] on div "Zone: 78 E Santa Clara St NPZ-PZ Vacant: 0 Booked: 0 Occupied: 0 Not Monitored:…" at bounding box center [214, 222] width 548 height 45
click at [633, 178] on span "Camera" at bounding box center [630, 178] width 36 height 14
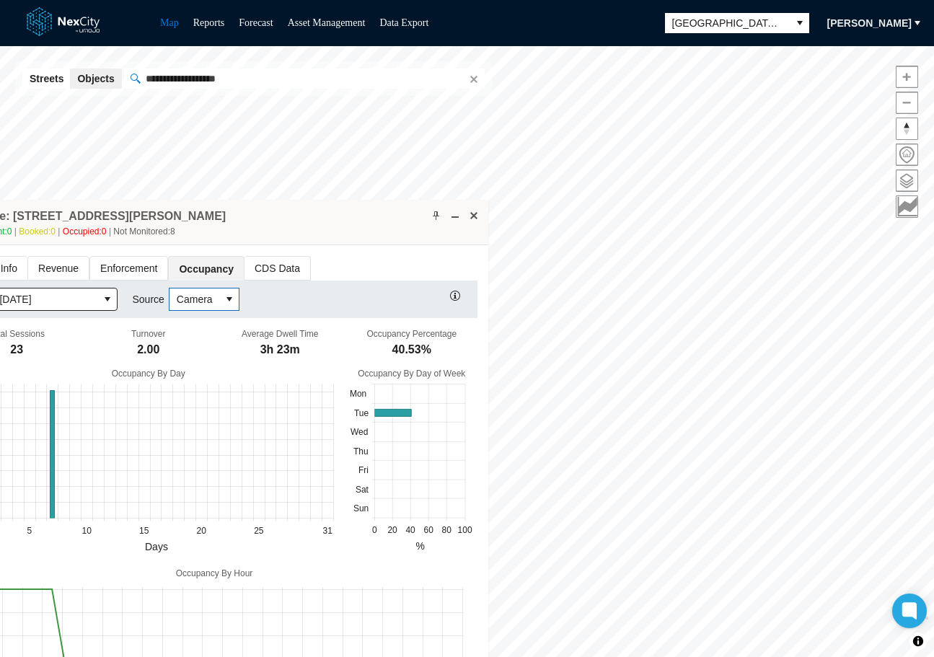
click at [226, 299] on icon "select" at bounding box center [229, 299] width 6 height 4
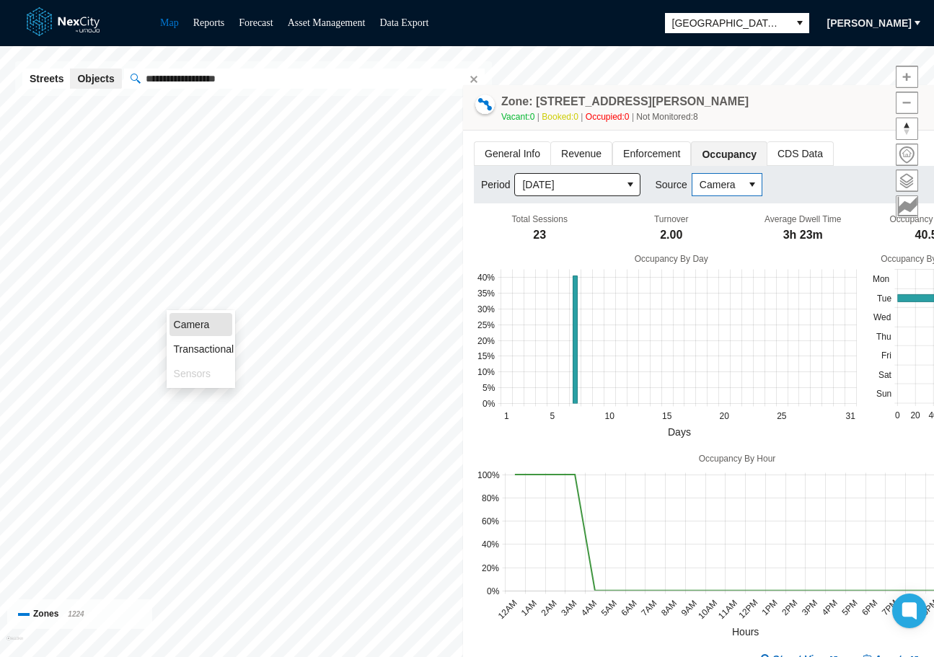
drag, startPoint x: 335, startPoint y: 232, endPoint x: 826, endPoint y: 115, distance: 505.4
click at [826, 115] on div "Zone: 78 E Santa Clara St NPZ-PZ Vacant: 0 Booked: 0 Occupied: 0 Not Monitored:…" at bounding box center [737, 107] width 548 height 45
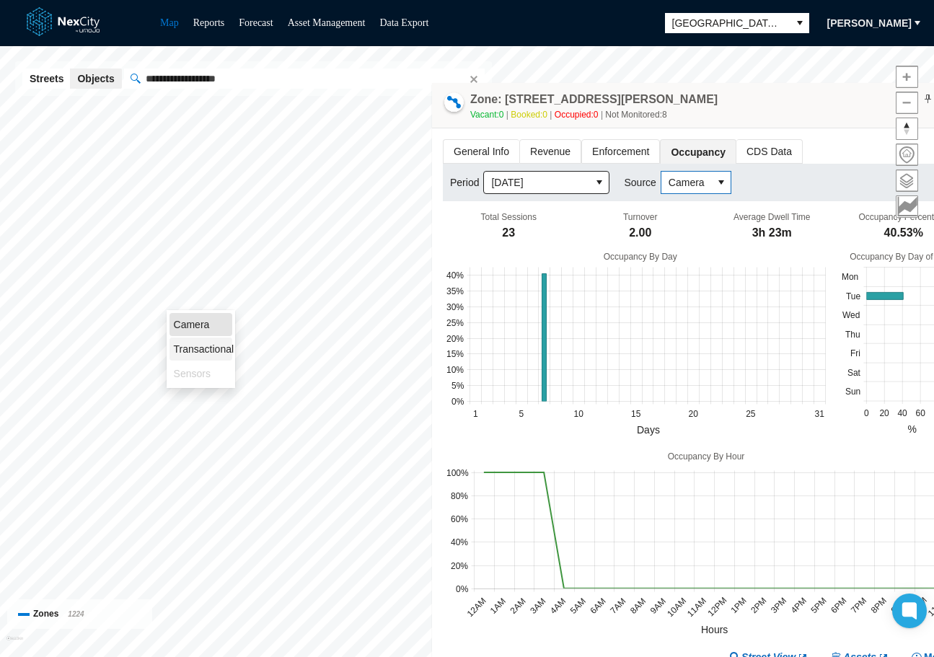
click at [200, 355] on span "Transactional" at bounding box center [204, 349] width 61 height 14
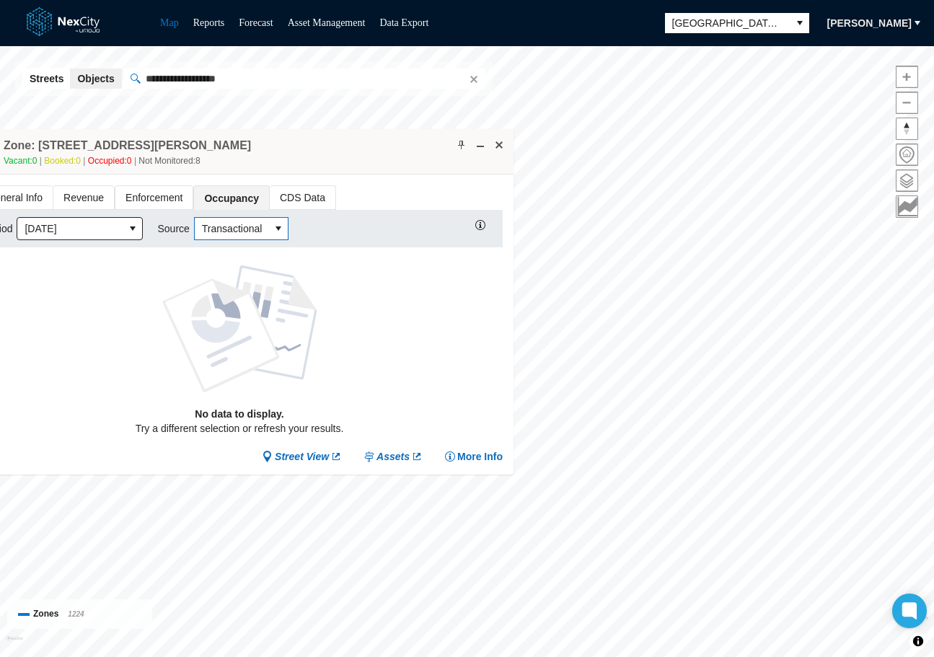
drag, startPoint x: 782, startPoint y: 110, endPoint x: 315, endPoint y: 149, distance: 468.9
click at [314, 151] on div "Zone: 78 E Santa Clara St NPZ-PZ Vacant: 0 Booked: 0 Occupied: 0 Not Monitored:…" at bounding box center [239, 151] width 548 height 45
click at [504, 142] on button at bounding box center [497, 145] width 14 height 14
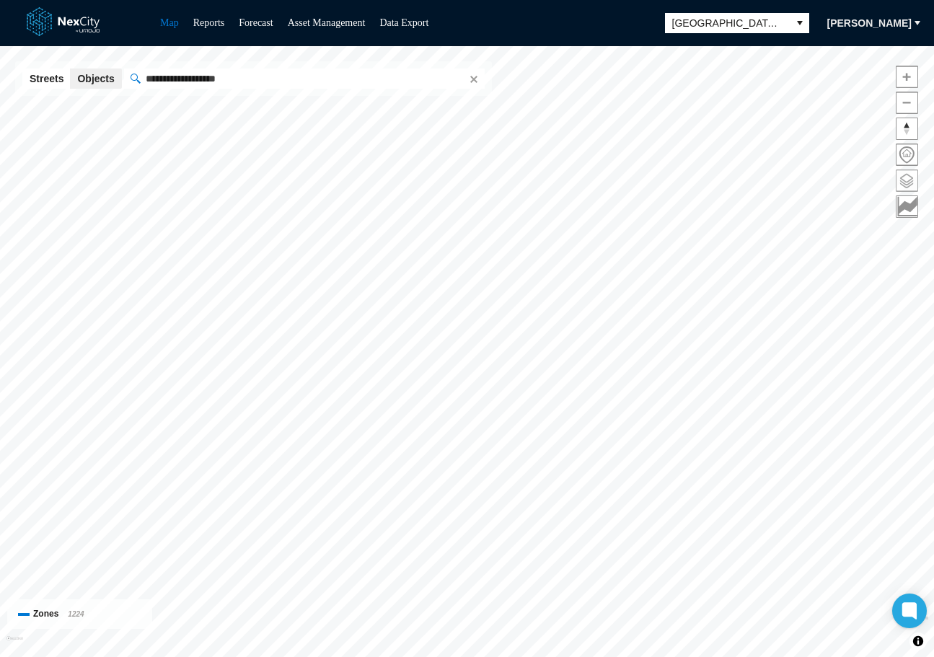
click at [906, 182] on span at bounding box center [906, 180] width 21 height 21
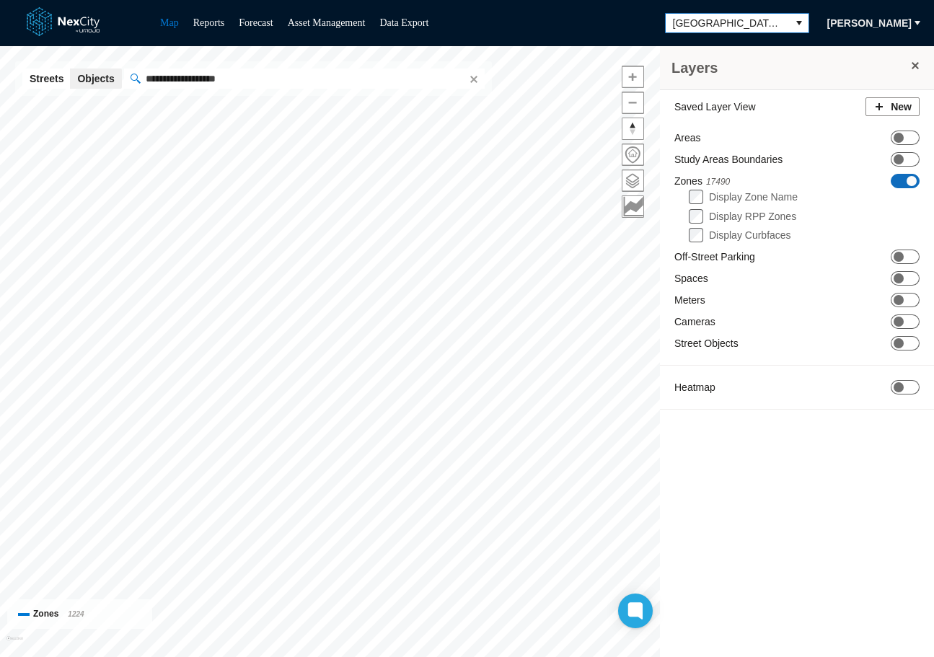
click at [780, 29] on span "[GEOGRAPHIC_DATA][PERSON_NAME]" at bounding box center [728, 23] width 124 height 19
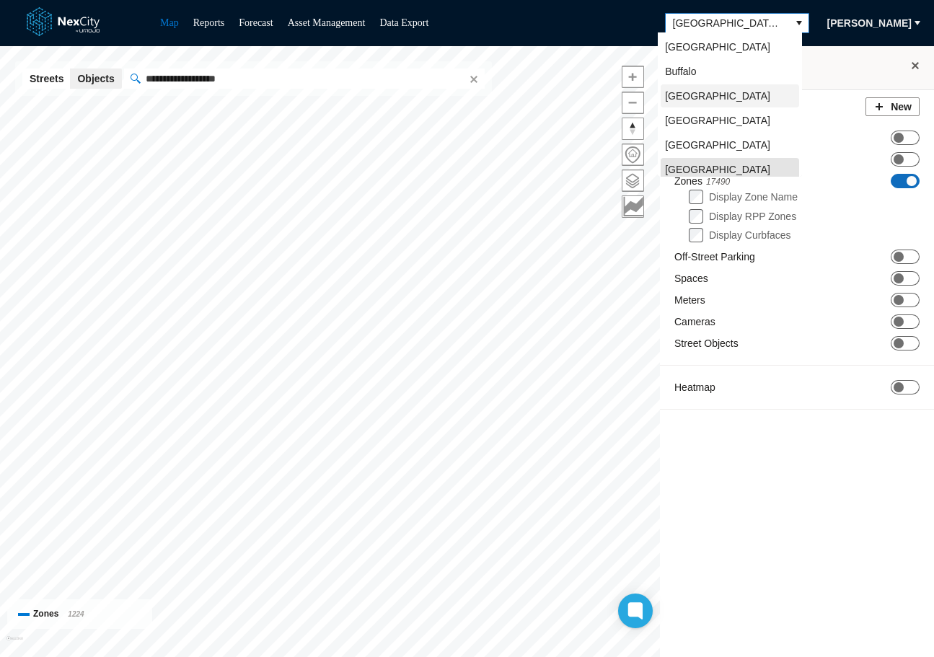
scroll to position [4, 0]
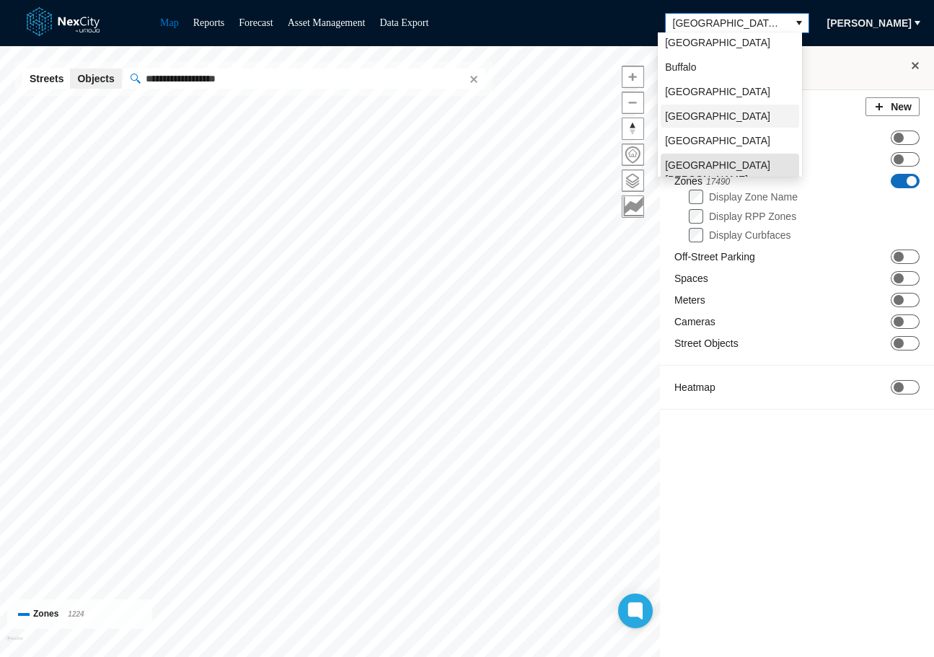
click at [694, 116] on span "[GEOGRAPHIC_DATA]" at bounding box center [717, 116] width 105 height 14
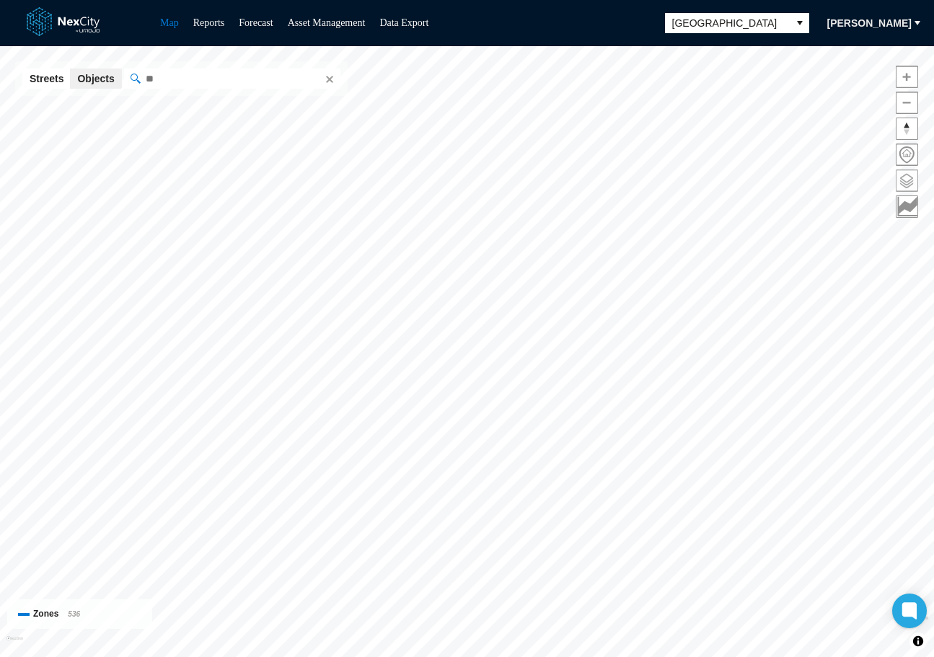
click at [907, 182] on span at bounding box center [906, 180] width 21 height 21
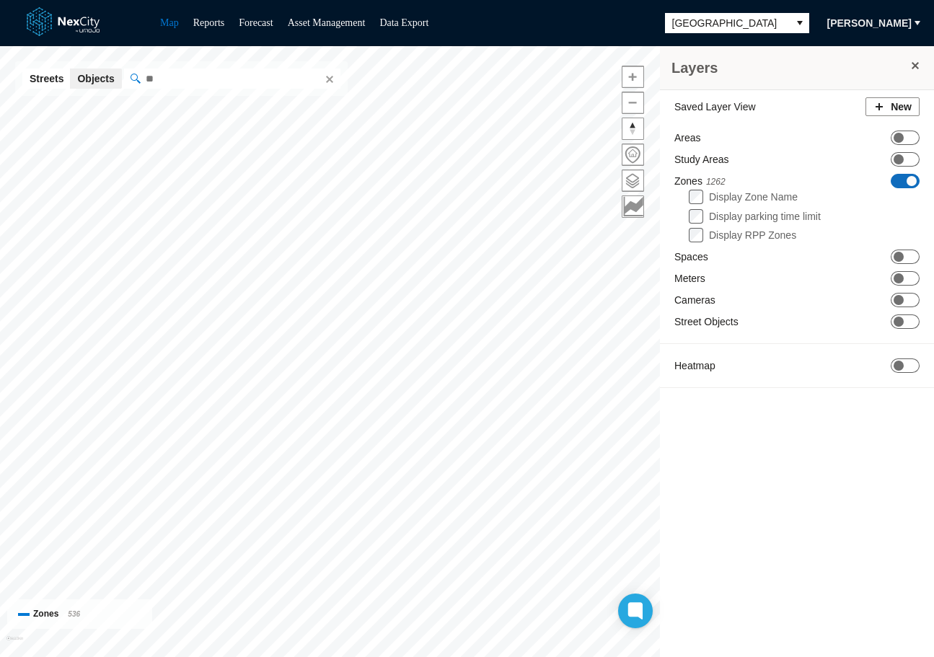
click at [906, 177] on span "ON OFF" at bounding box center [905, 181] width 29 height 14
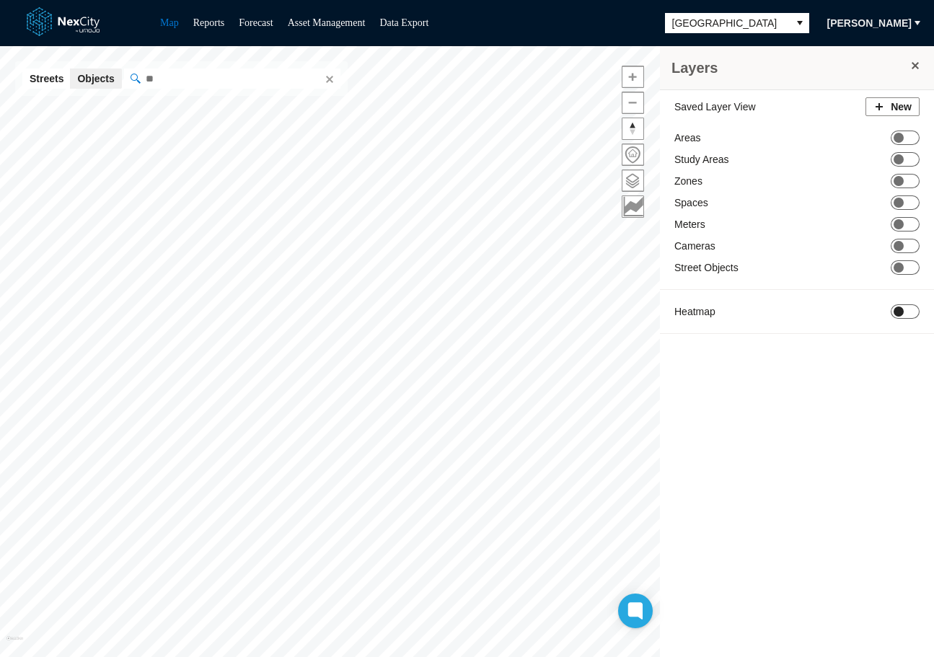
click at [901, 313] on span at bounding box center [898, 311] width 10 height 10
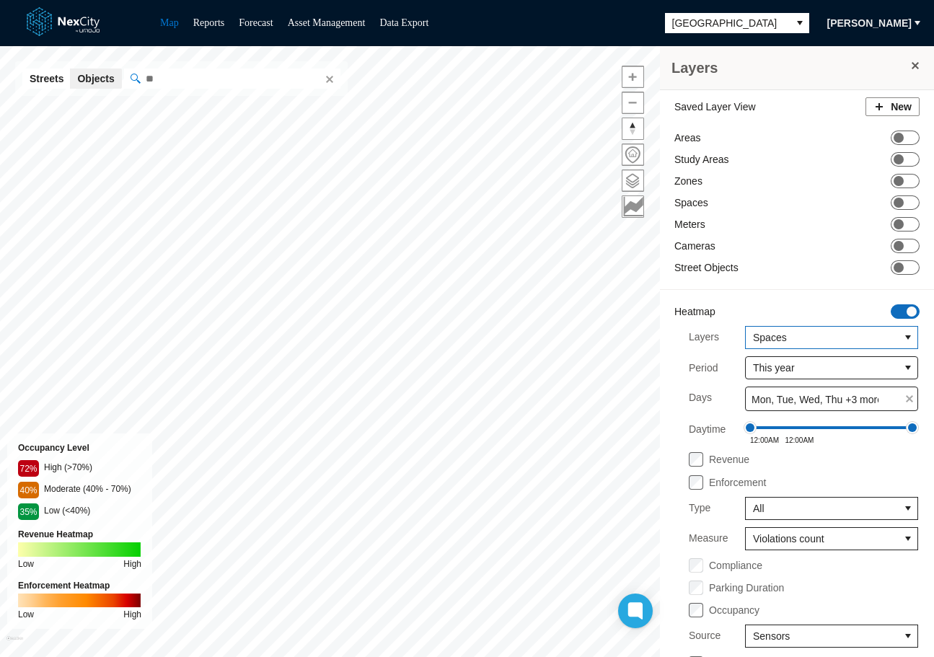
click at [848, 340] on span "Spaces" at bounding box center [822, 337] width 138 height 14
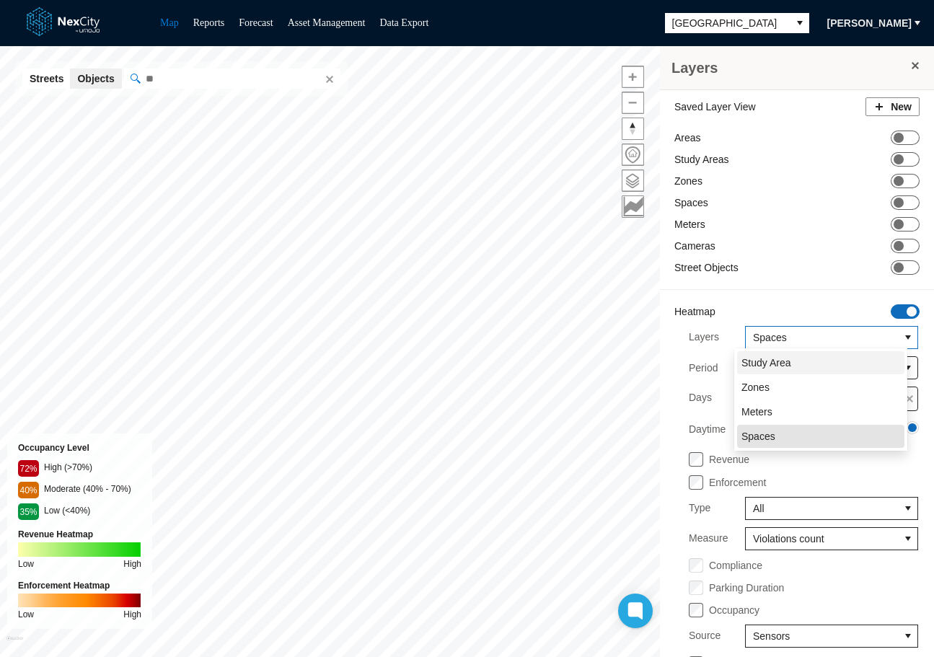
click at [811, 369] on li "Study Area" at bounding box center [820, 362] width 167 height 23
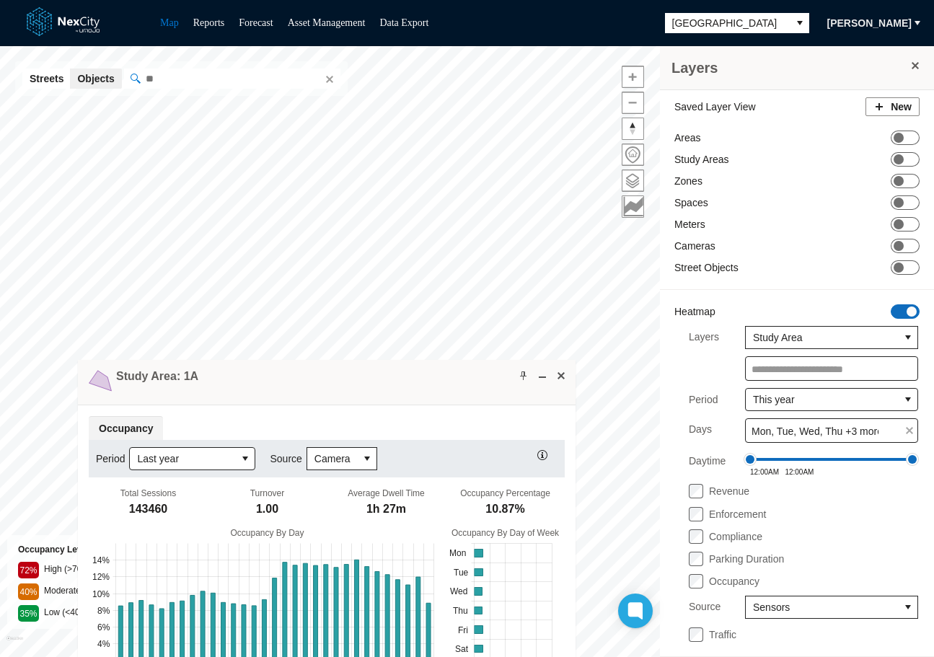
drag, startPoint x: 513, startPoint y: 393, endPoint x: 229, endPoint y: 301, distance: 298.5
click at [229, 360] on div "Study Area: 1A" at bounding box center [327, 382] width 498 height 45
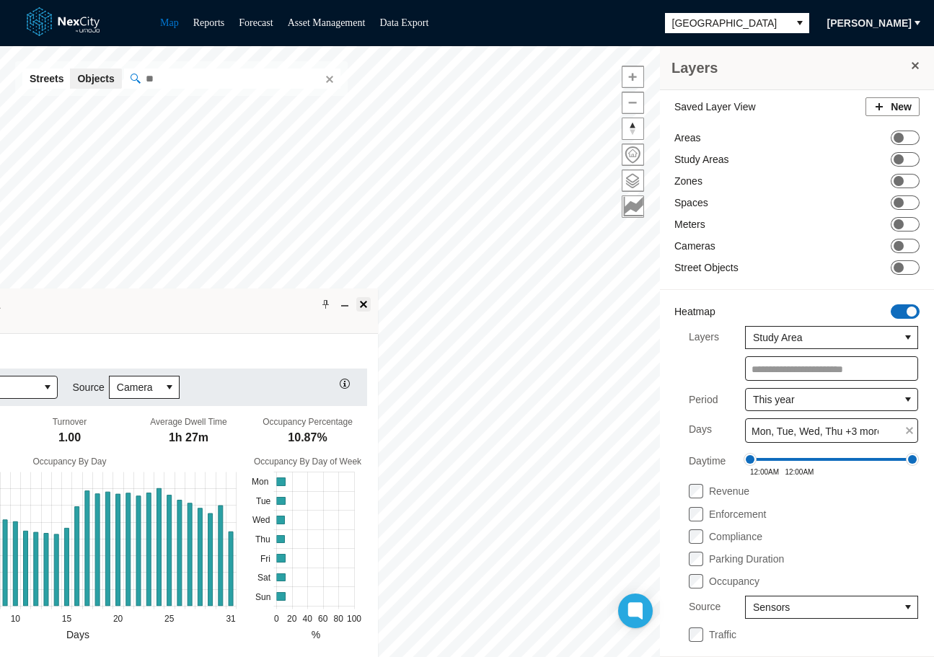
click at [366, 306] on span at bounding box center [364, 305] width 12 height 12
